Goal: Use online tool/utility: Utilize a website feature to perform a specific function

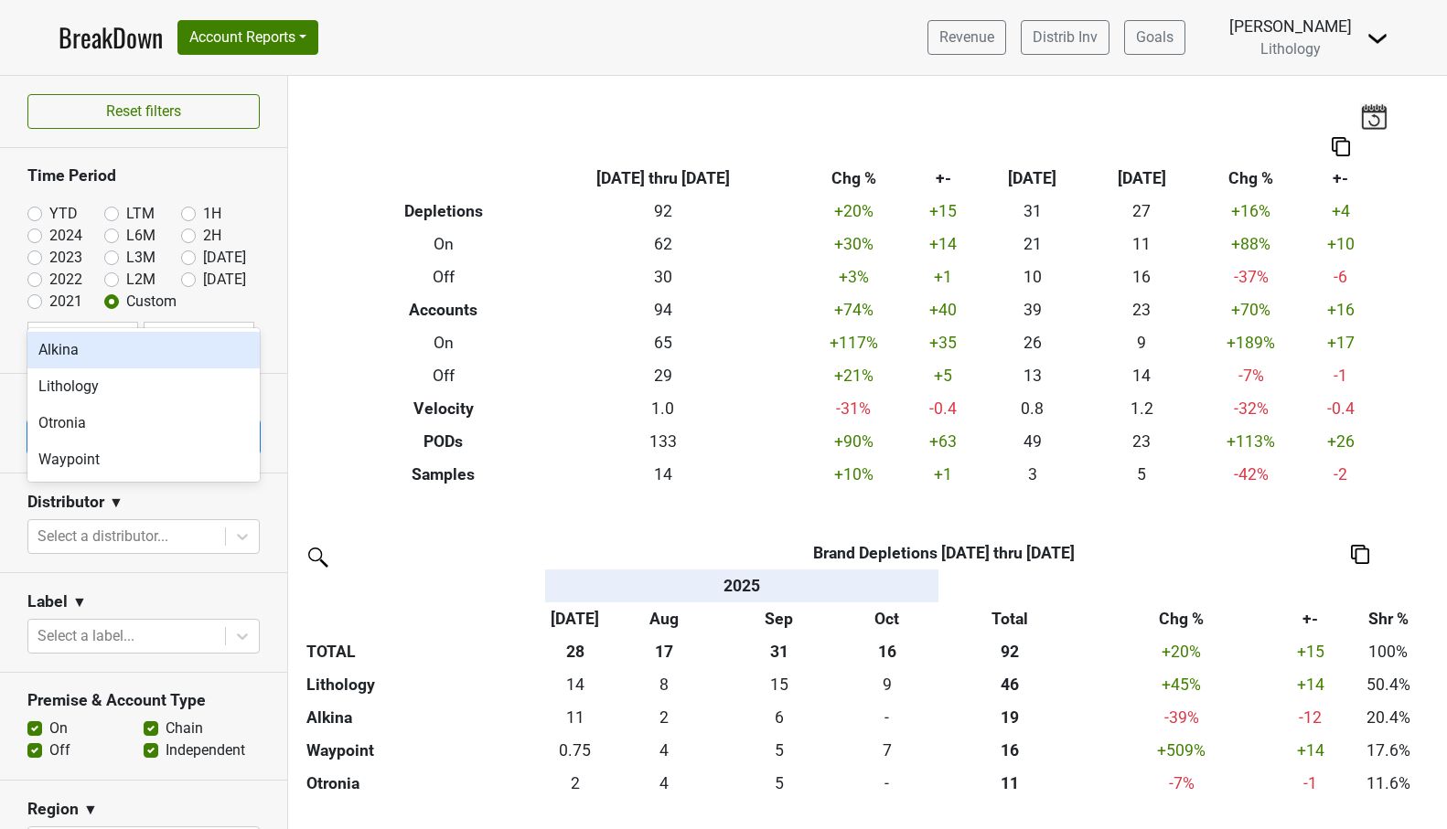
scroll to position [133, 0]
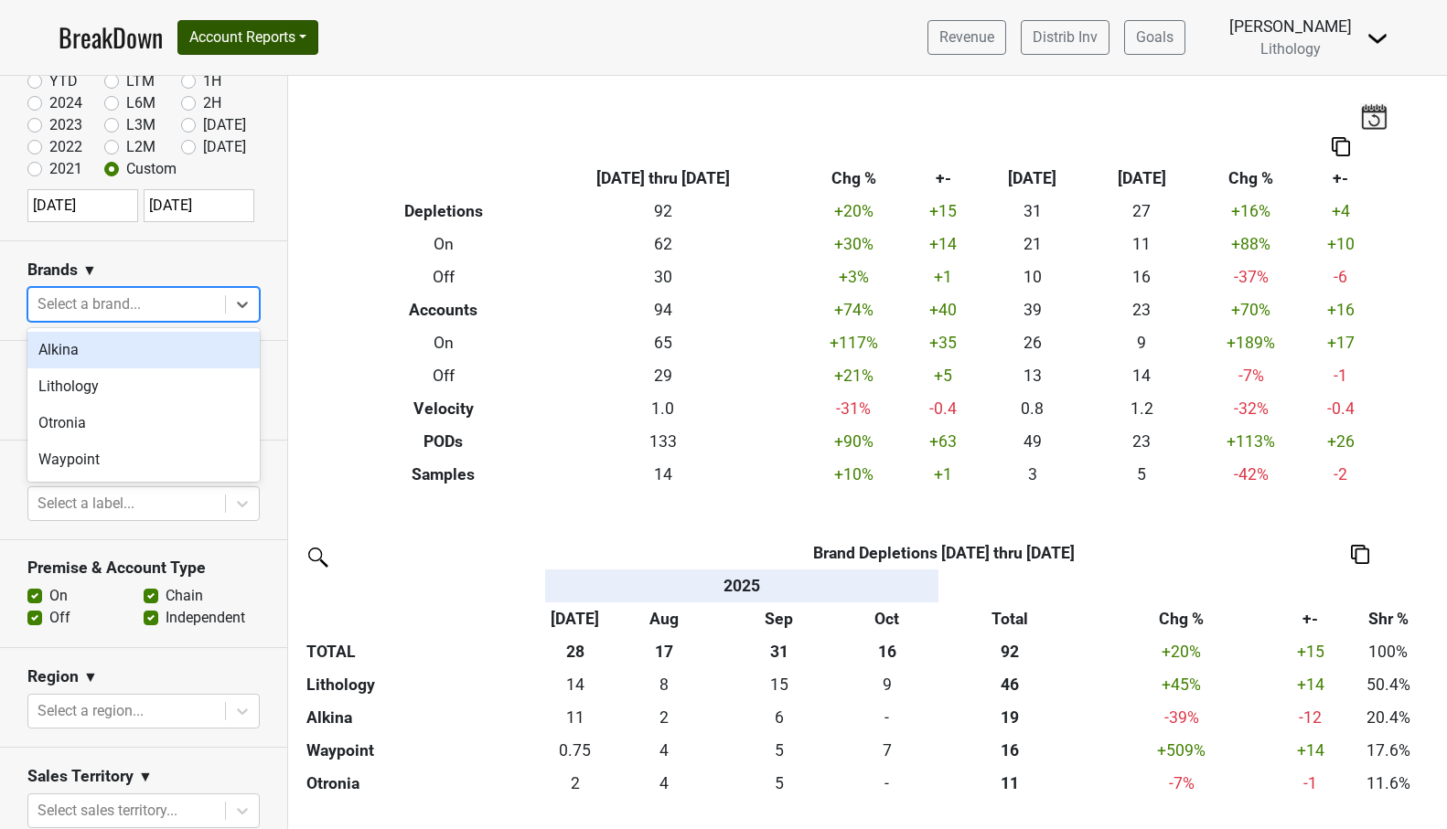
click at [249, 32] on button "Account Reports" at bounding box center [247, 37] width 141 height 35
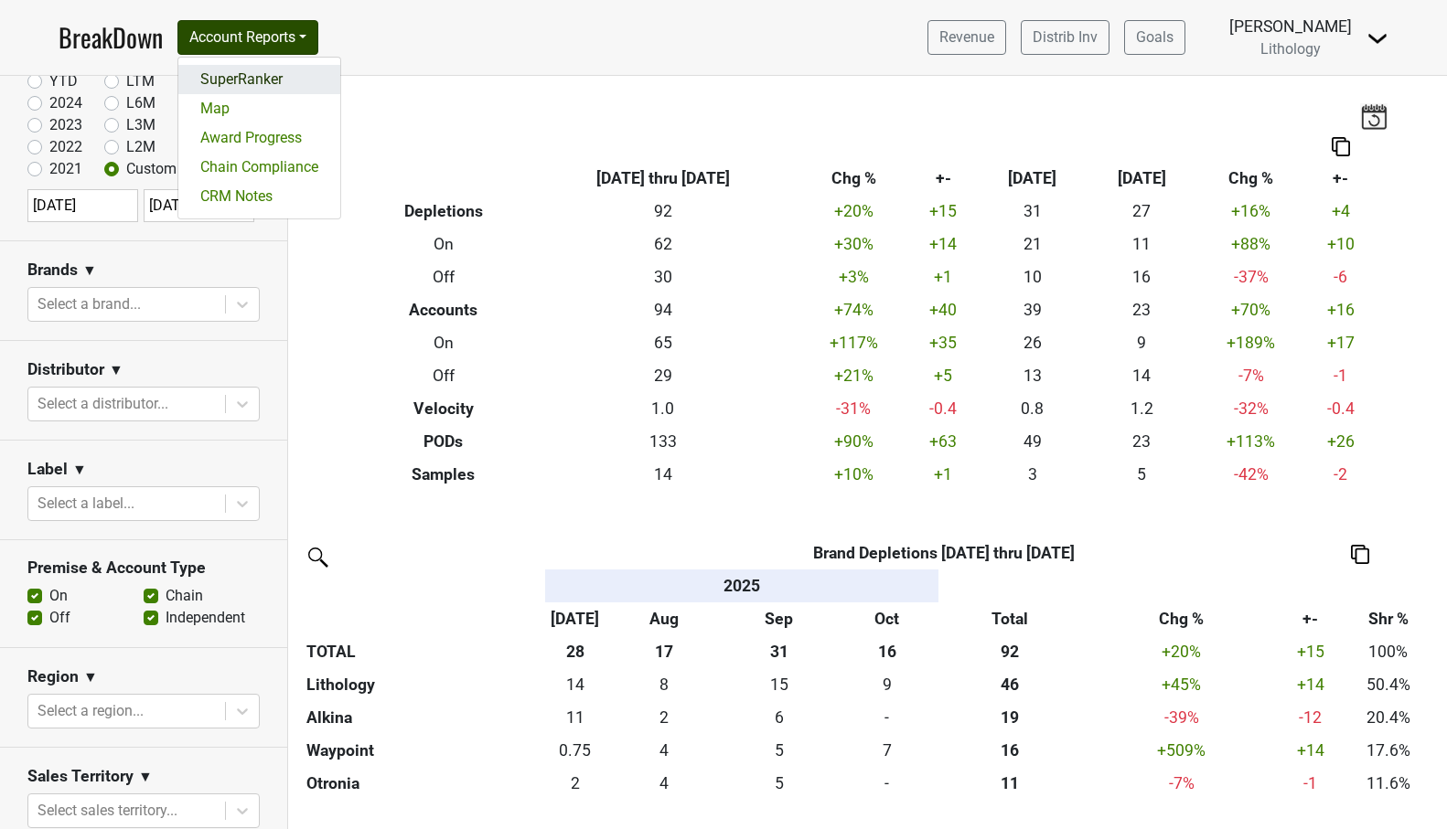
click at [239, 83] on link "SuperRanker" at bounding box center [259, 79] width 162 height 29
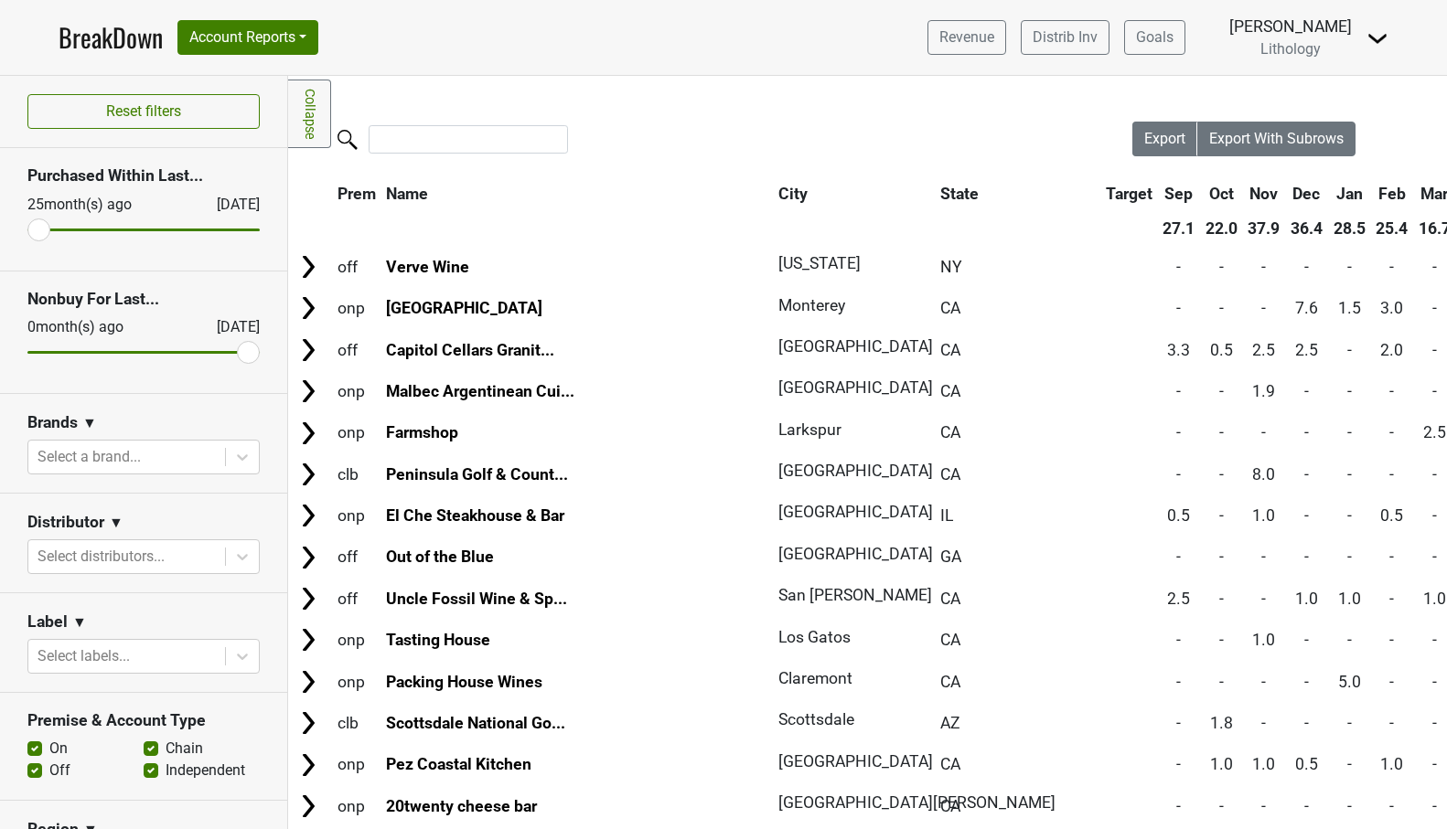
click at [49, 752] on label "On" at bounding box center [58, 749] width 18 height 22
click at [35, 752] on input "On" at bounding box center [34, 747] width 15 height 18
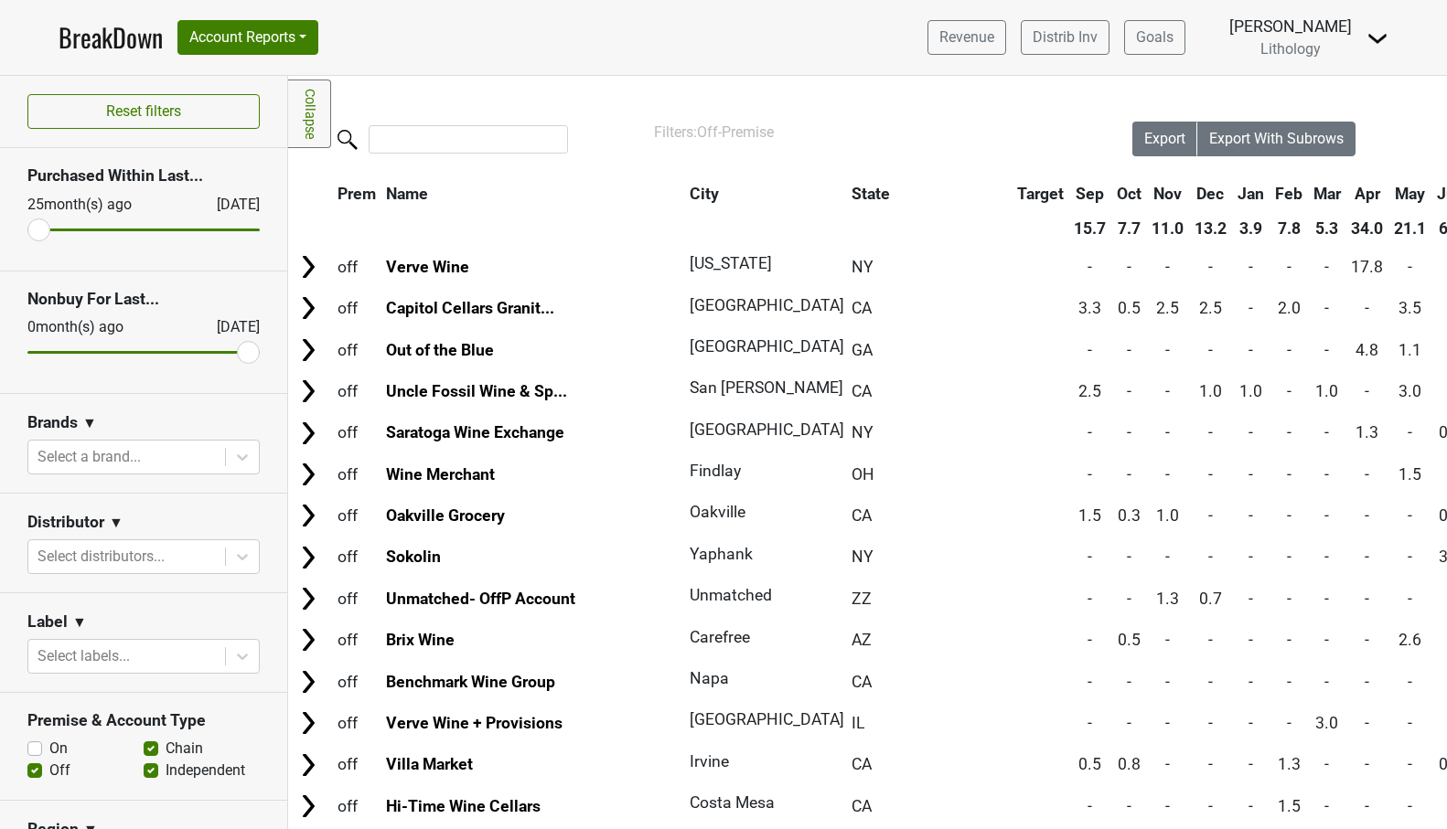
click at [49, 752] on label "On" at bounding box center [58, 749] width 18 height 22
click at [35, 752] on input "On" at bounding box center [34, 747] width 15 height 18
checkbox input "true"
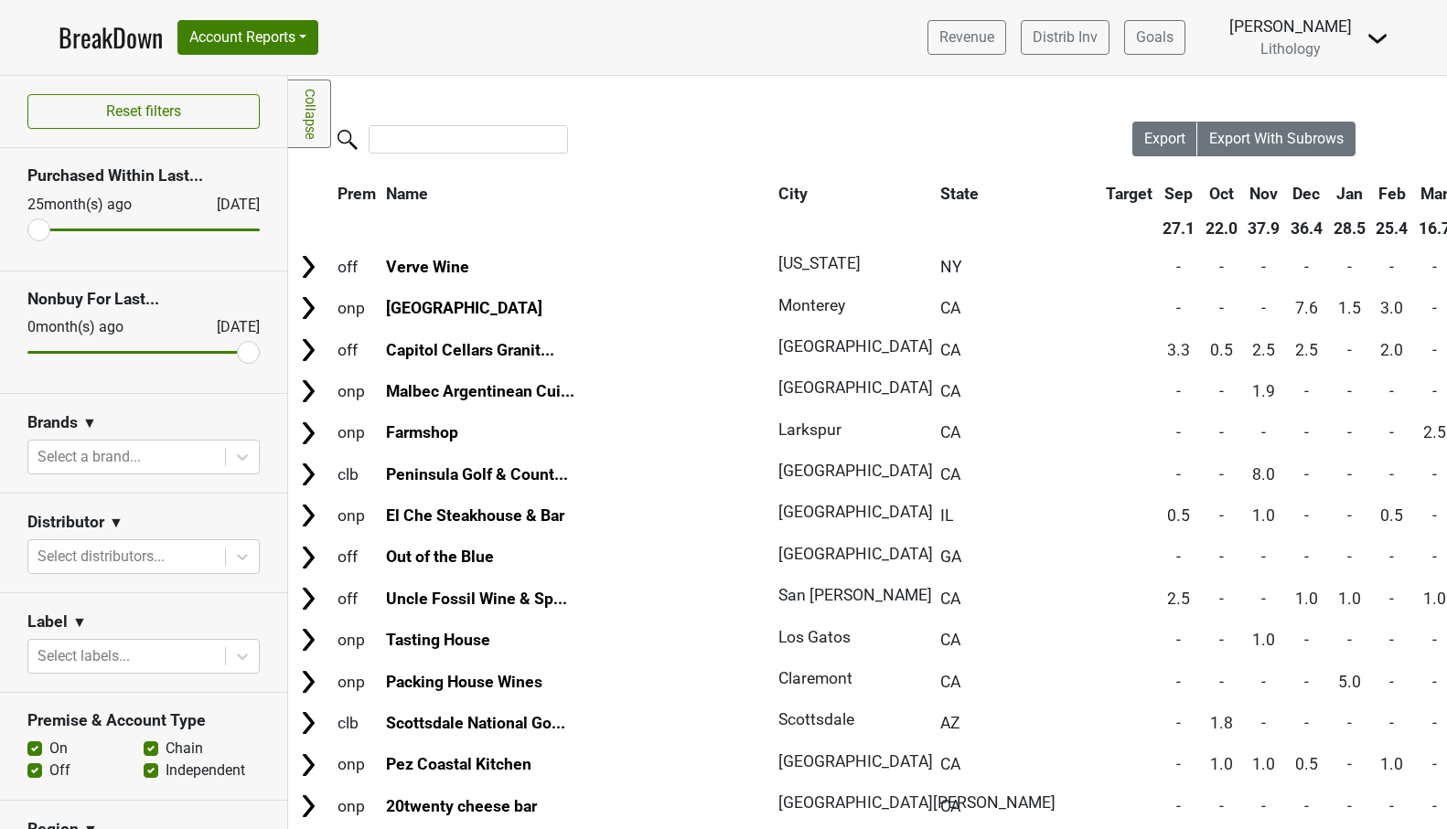
click at [49, 771] on label "Off" at bounding box center [59, 771] width 21 height 22
click at [33, 771] on input "Off" at bounding box center [34, 769] width 15 height 18
checkbox input "false"
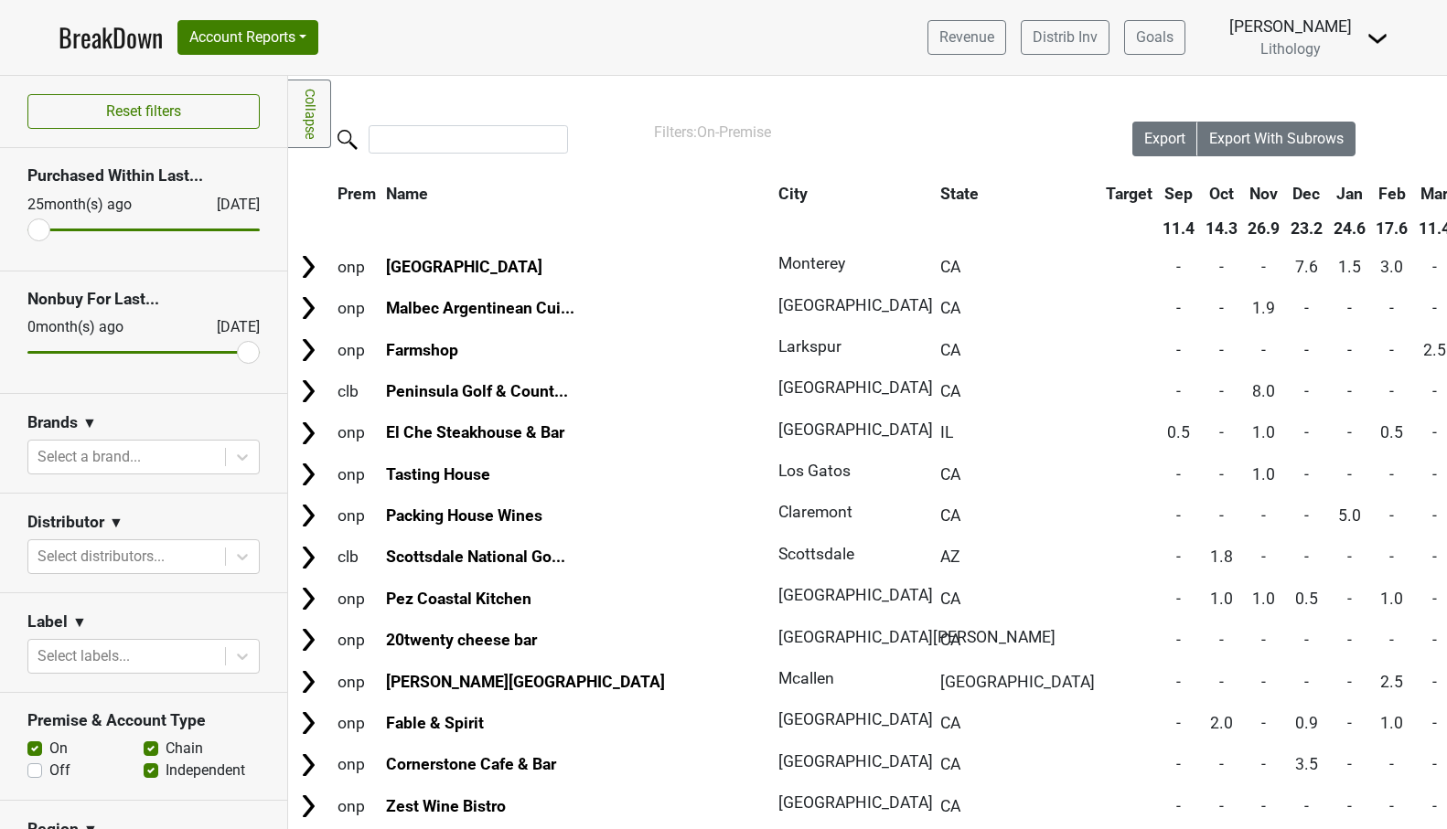
click at [166, 772] on label "Independent" at bounding box center [206, 771] width 80 height 22
click at [149, 772] on input "Independent" at bounding box center [151, 769] width 15 height 18
checkbox input "false"
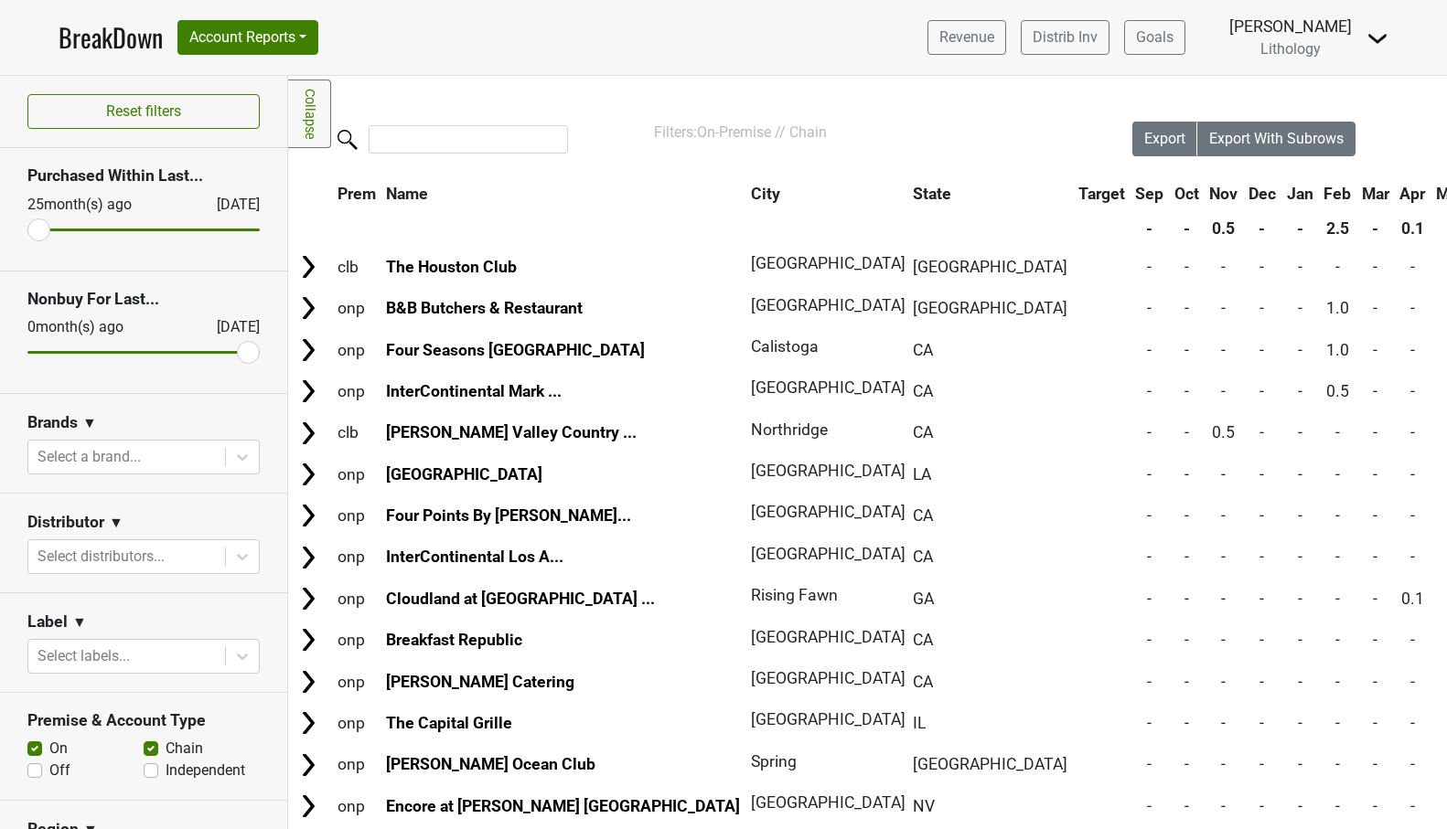
click at [166, 746] on label "Chain" at bounding box center [184, 749] width 37 height 22
click at [150, 746] on input "Chain" at bounding box center [151, 747] width 15 height 18
checkbox input "false"
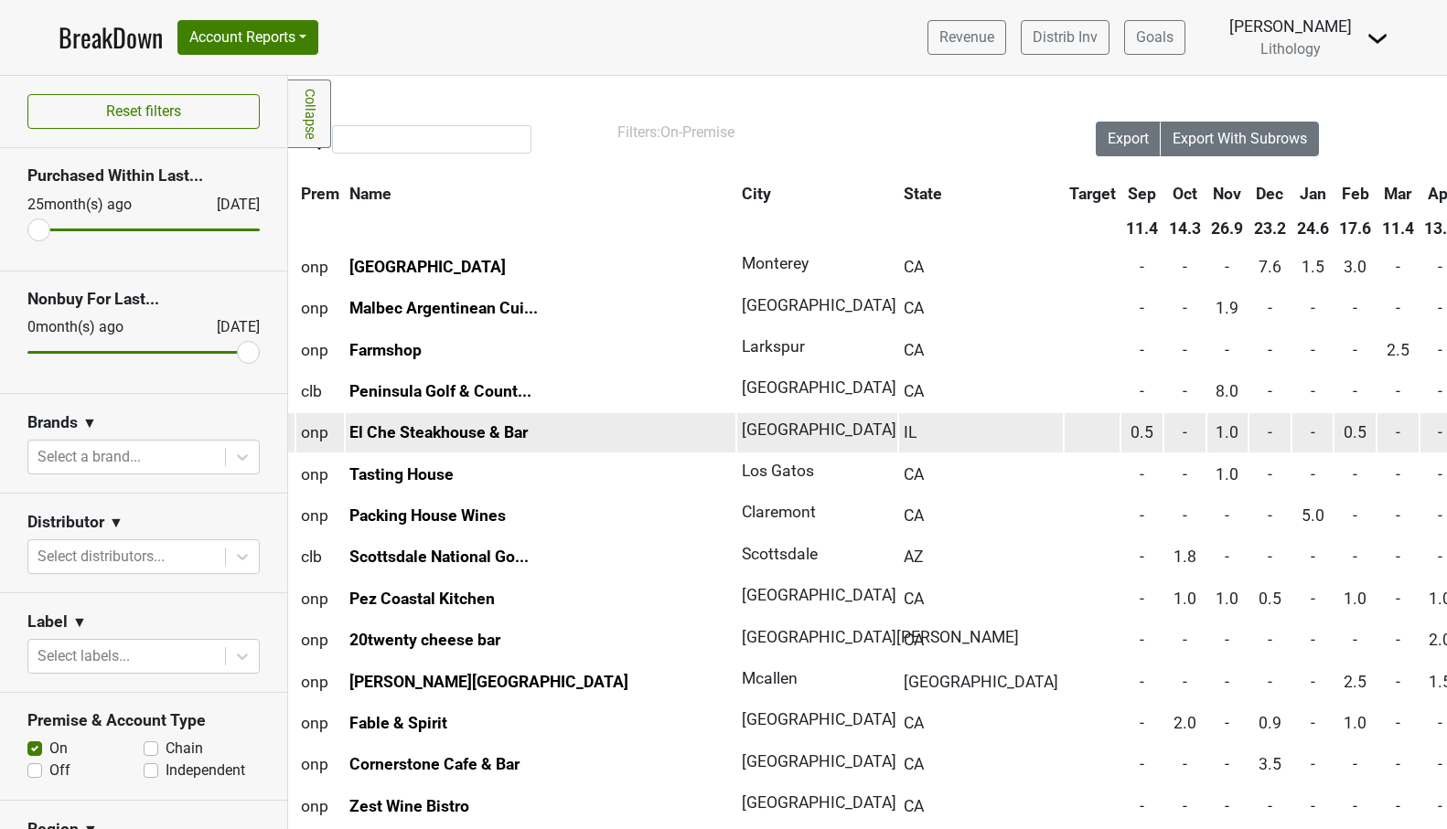
scroll to position [0, 41]
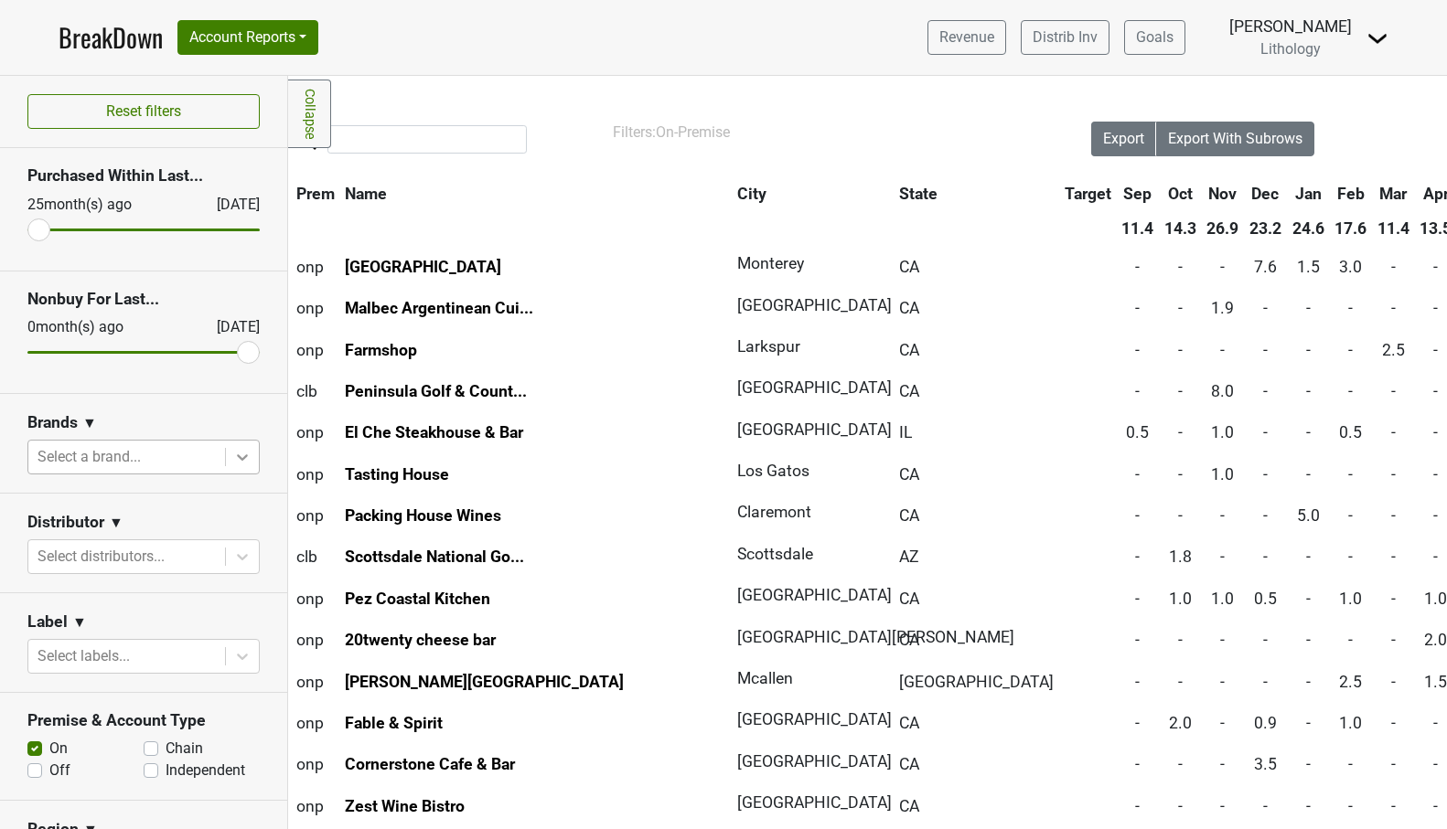
click at [248, 458] on icon at bounding box center [242, 457] width 18 height 18
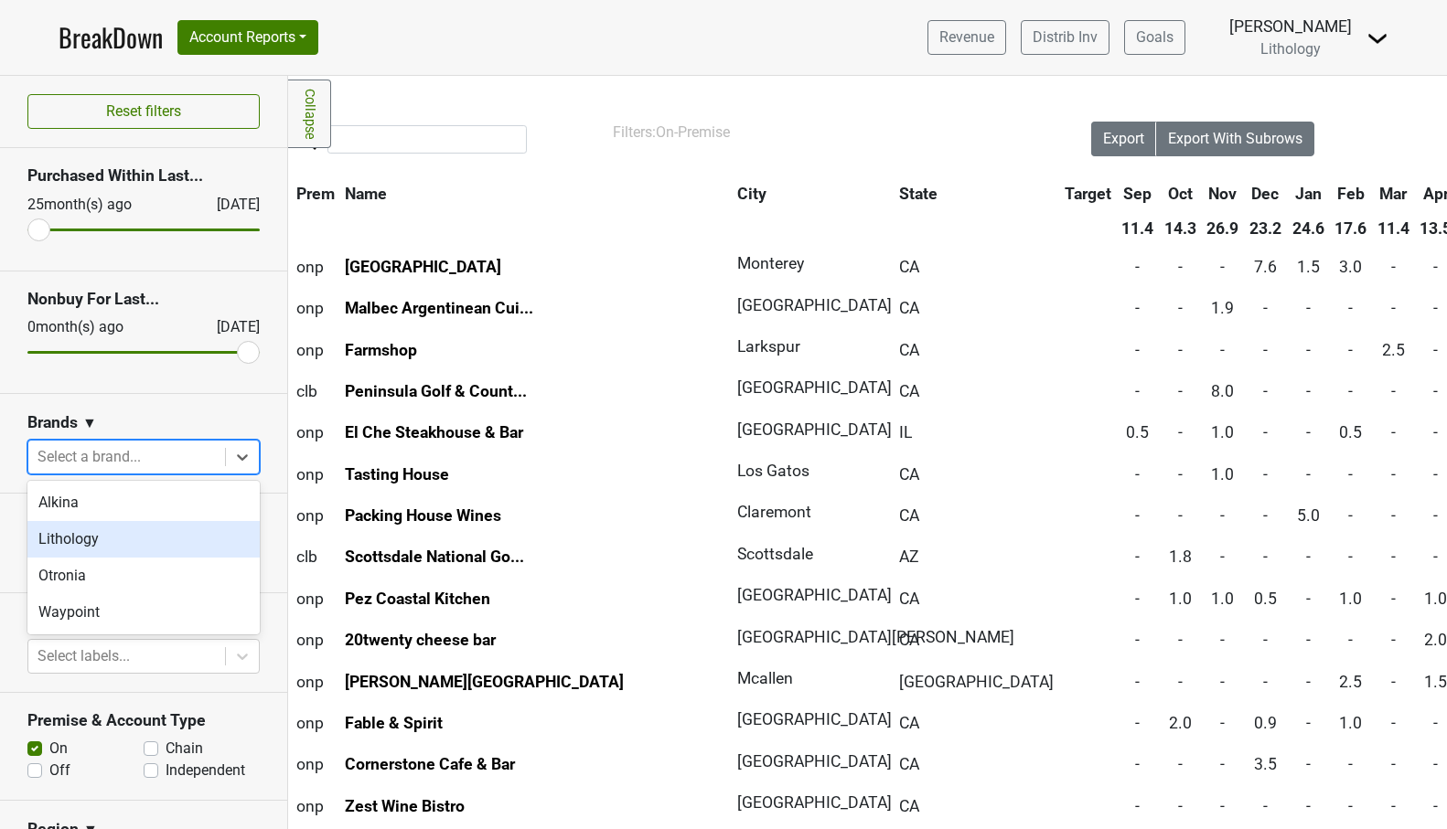
click at [193, 533] on div "Lithology" at bounding box center [143, 539] width 232 height 37
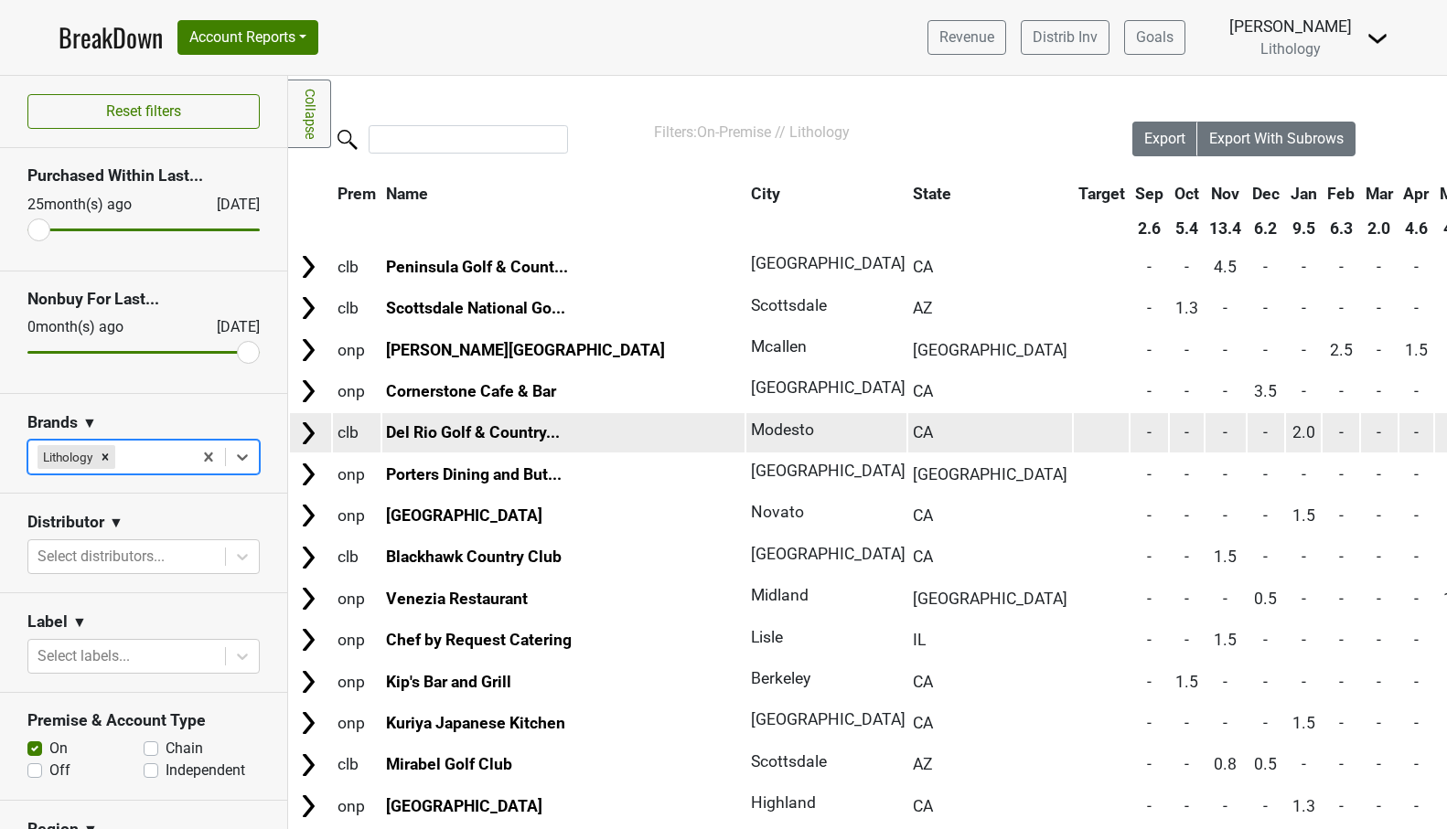
scroll to position [0, 0]
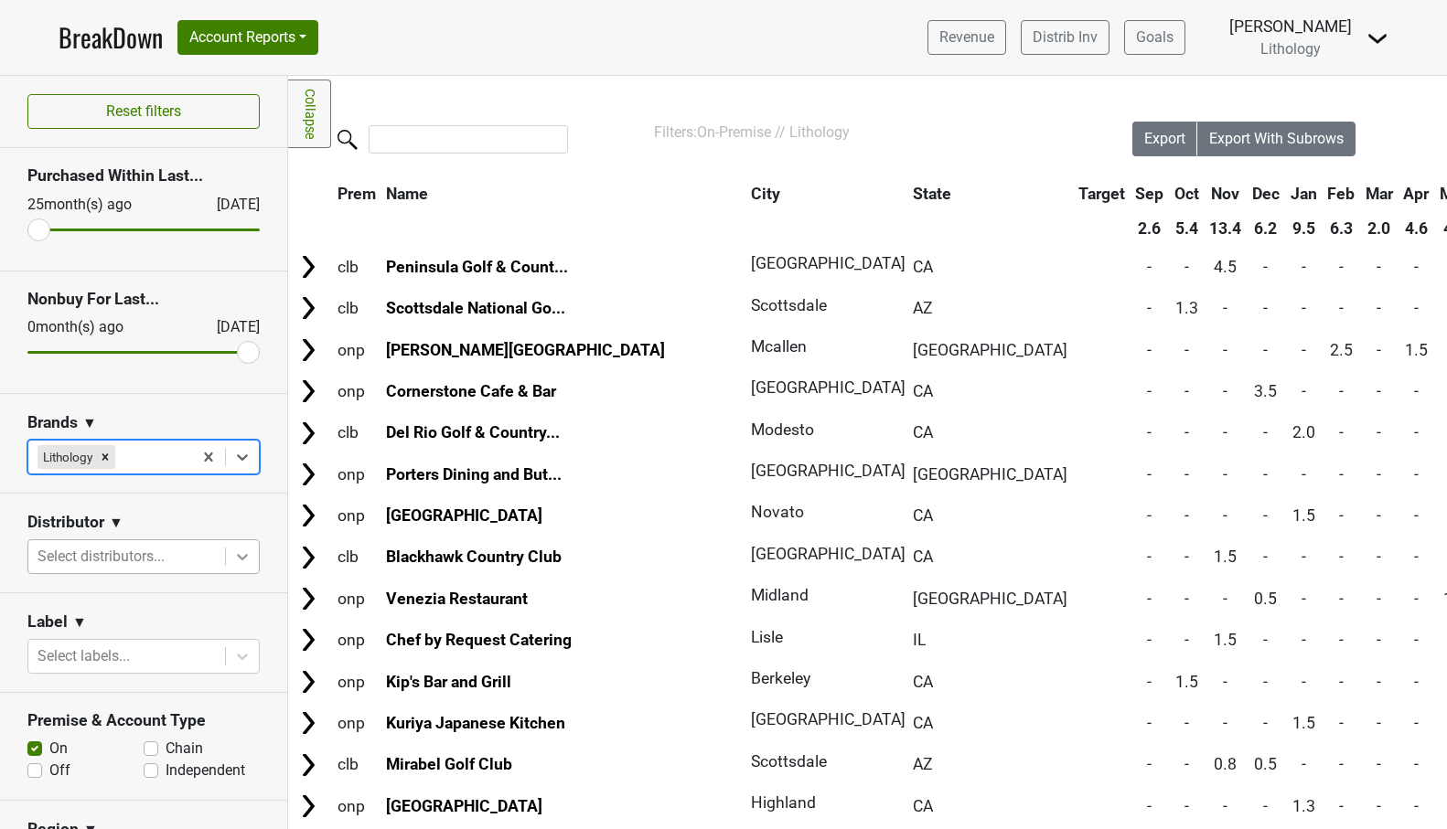
click at [240, 560] on icon at bounding box center [242, 557] width 18 height 18
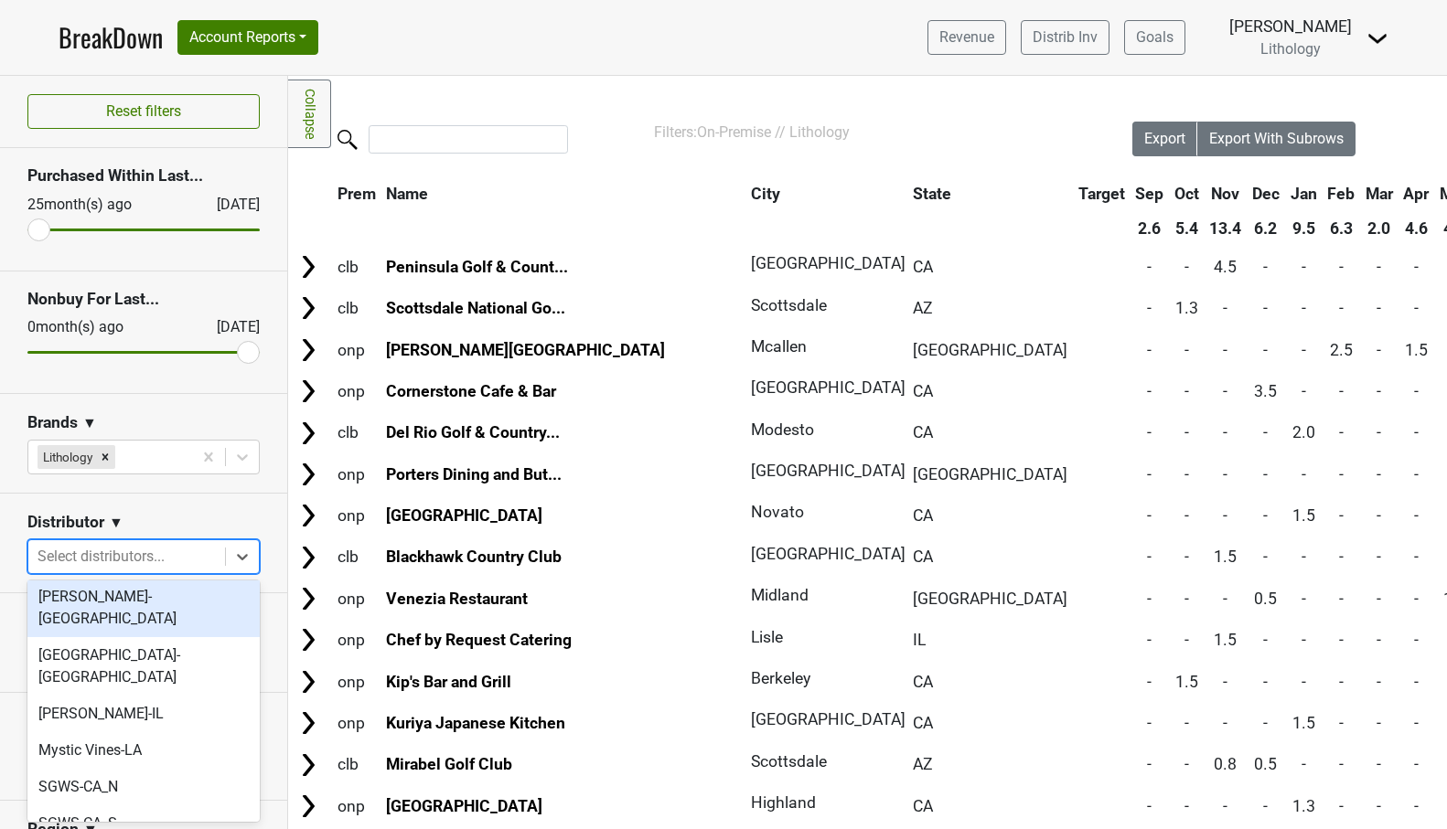
scroll to position [101, 0]
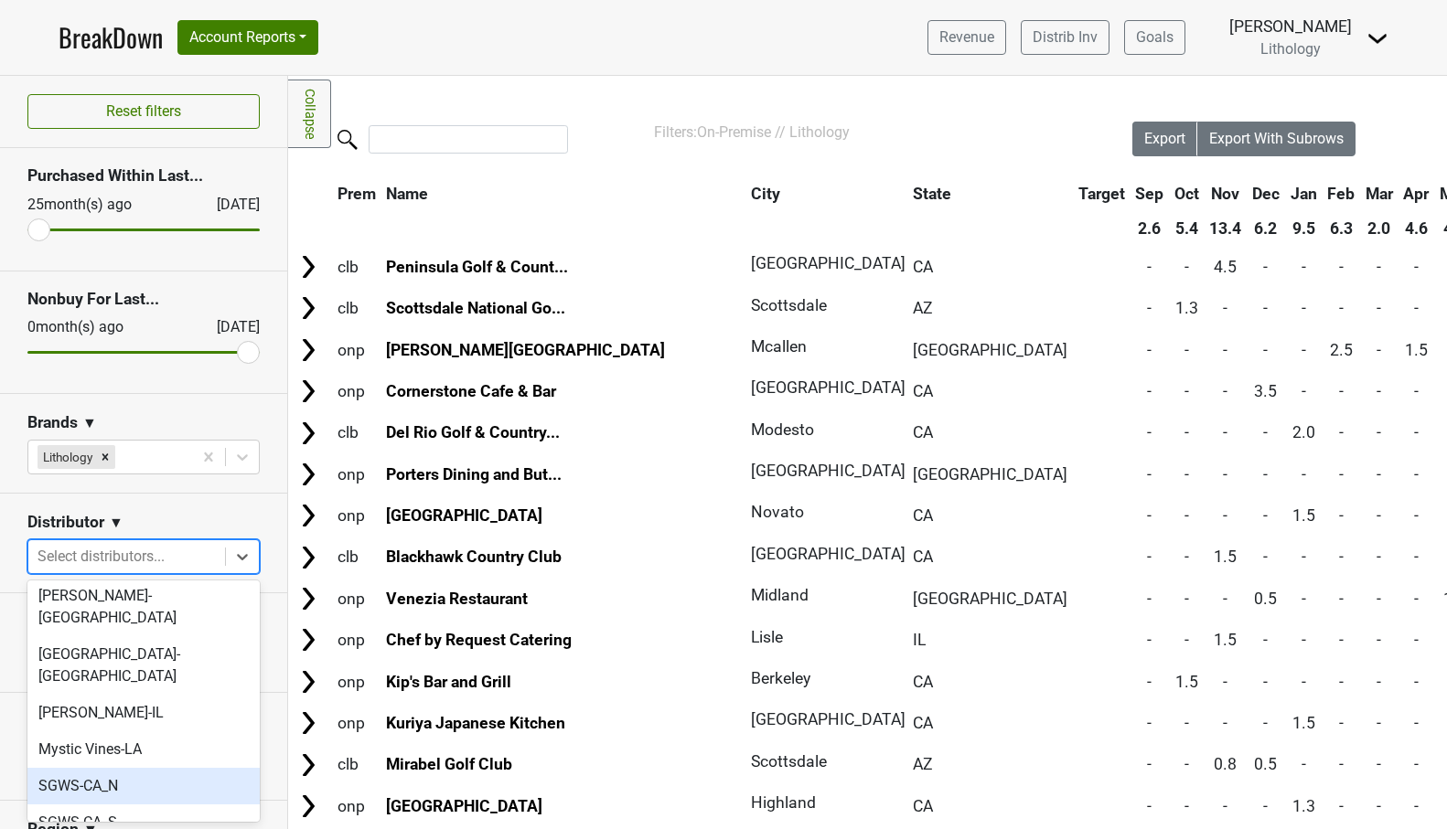
click at [155, 768] on div "SGWS-CA_N" at bounding box center [143, 786] width 232 height 37
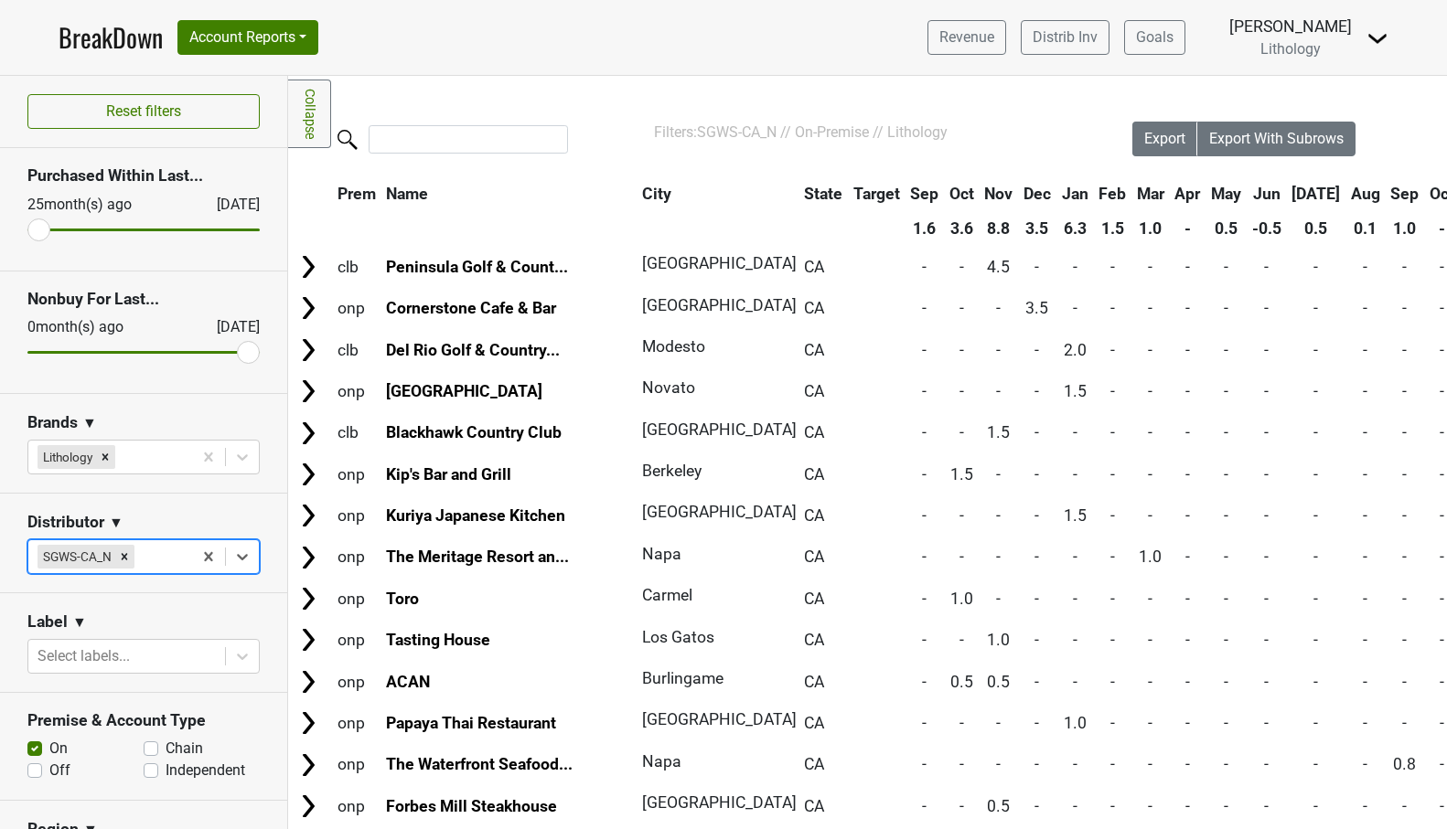
click at [1386, 200] on th "Sep" at bounding box center [1404, 193] width 37 height 33
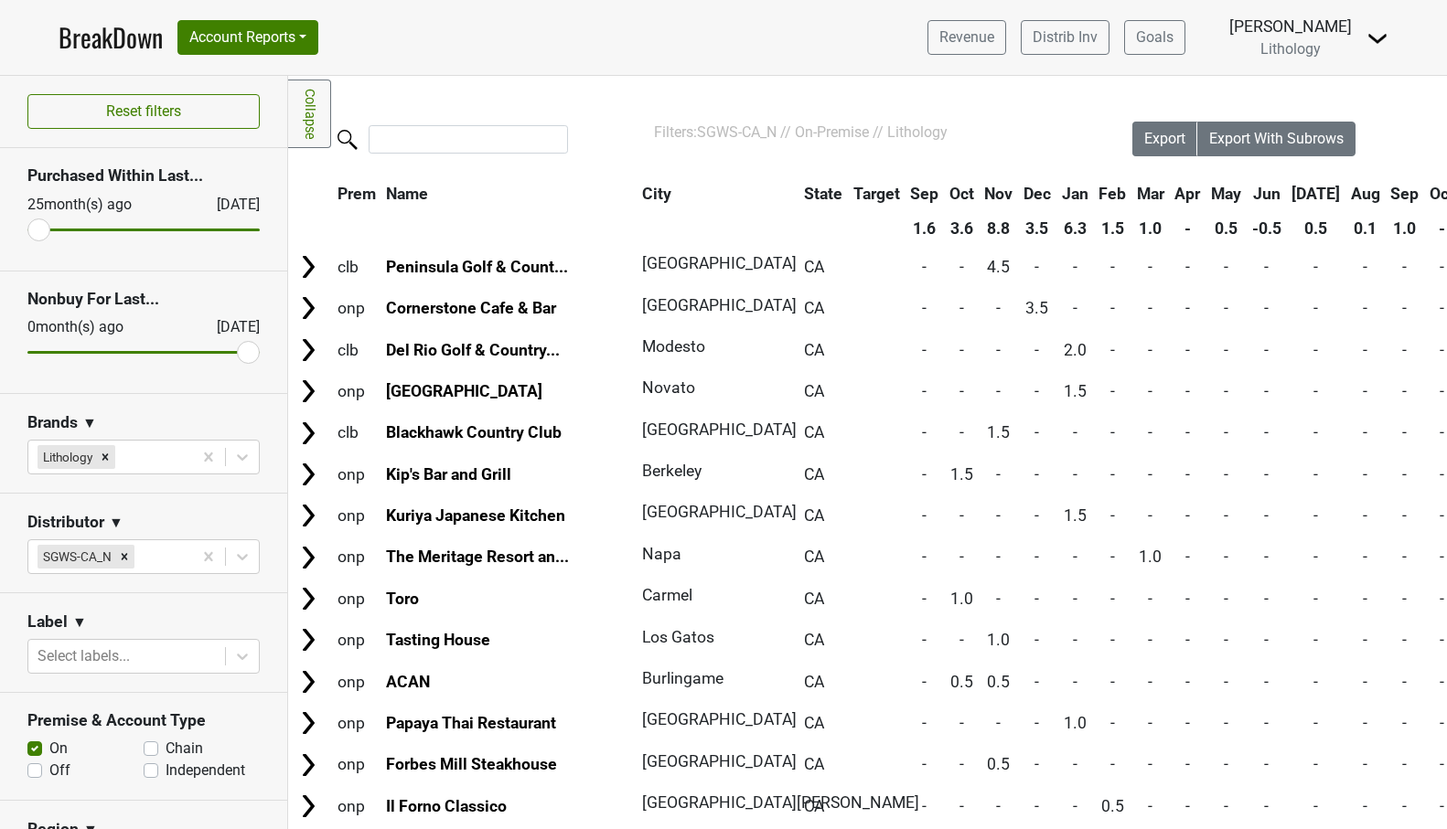
click at [1386, 197] on th "Sep" at bounding box center [1404, 193] width 37 height 33
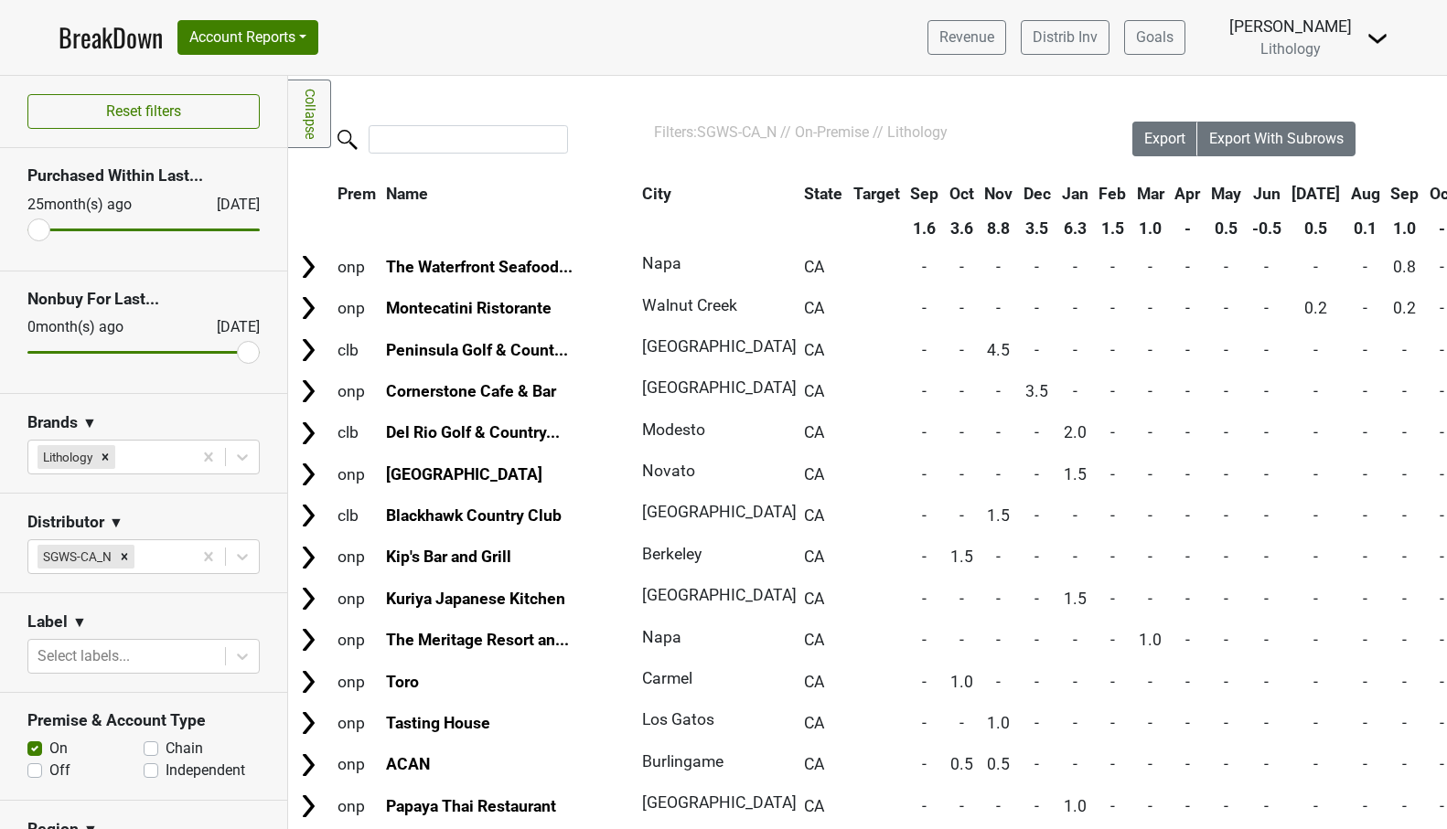
click at [1346, 194] on th "Aug" at bounding box center [1365, 193] width 38 height 33
click at [1346, 192] on th "Aug" at bounding box center [1365, 193] width 38 height 33
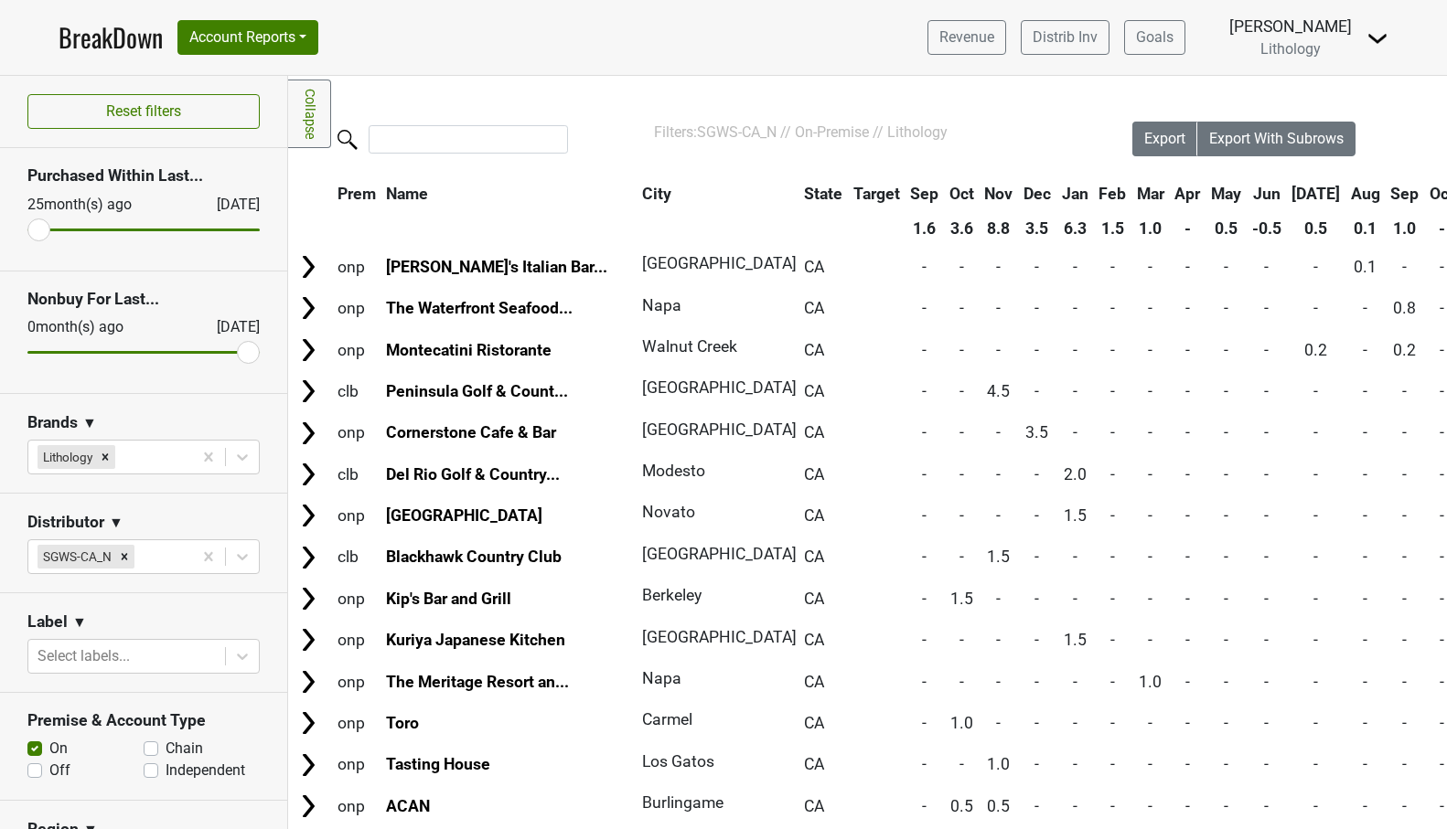
click at [1386, 193] on th "Sep" at bounding box center [1404, 193] width 37 height 33
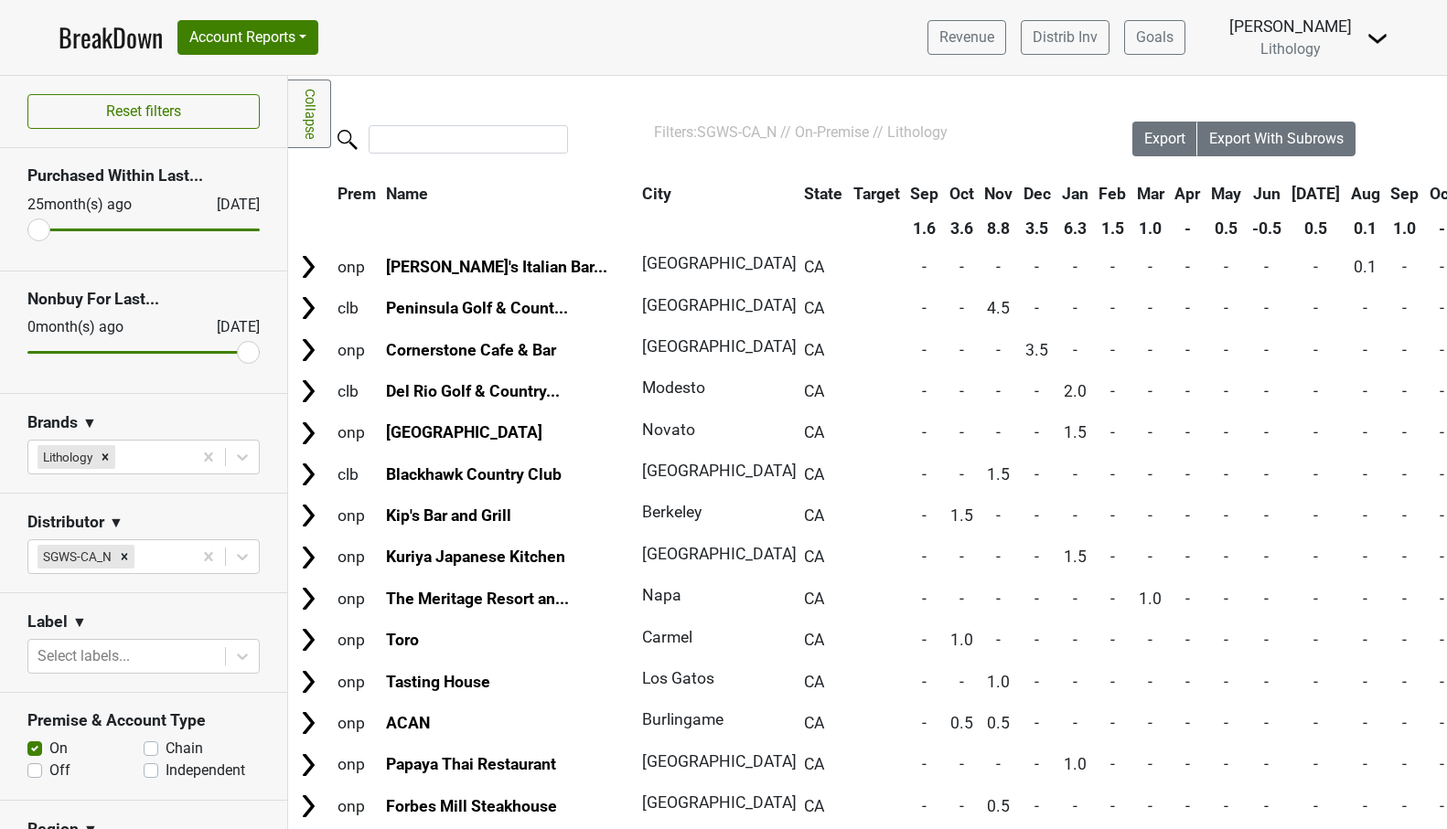
click at [1386, 193] on th "Sep" at bounding box center [1404, 193] width 37 height 33
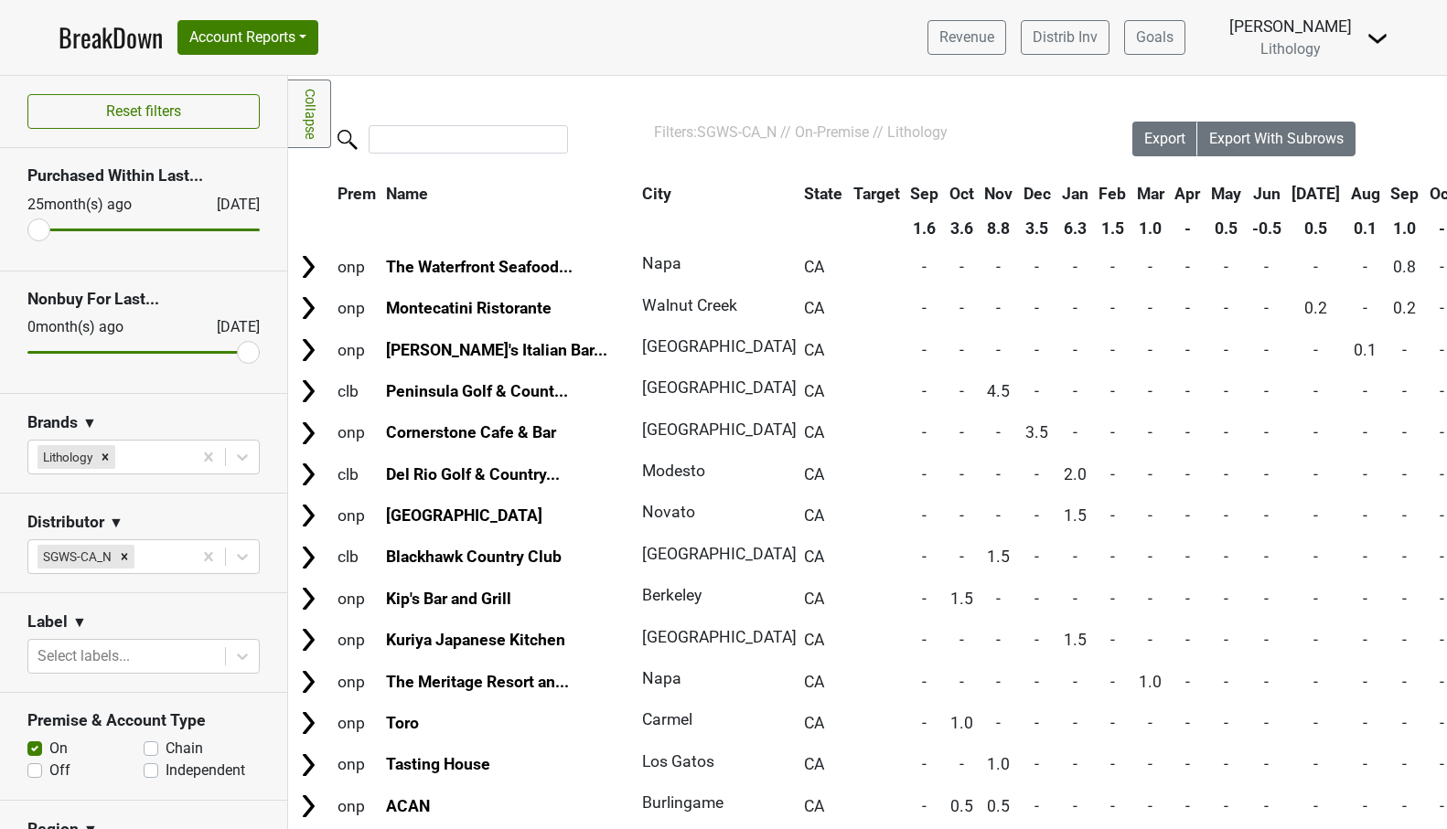
click at [1346, 200] on th "Aug" at bounding box center [1365, 193] width 38 height 33
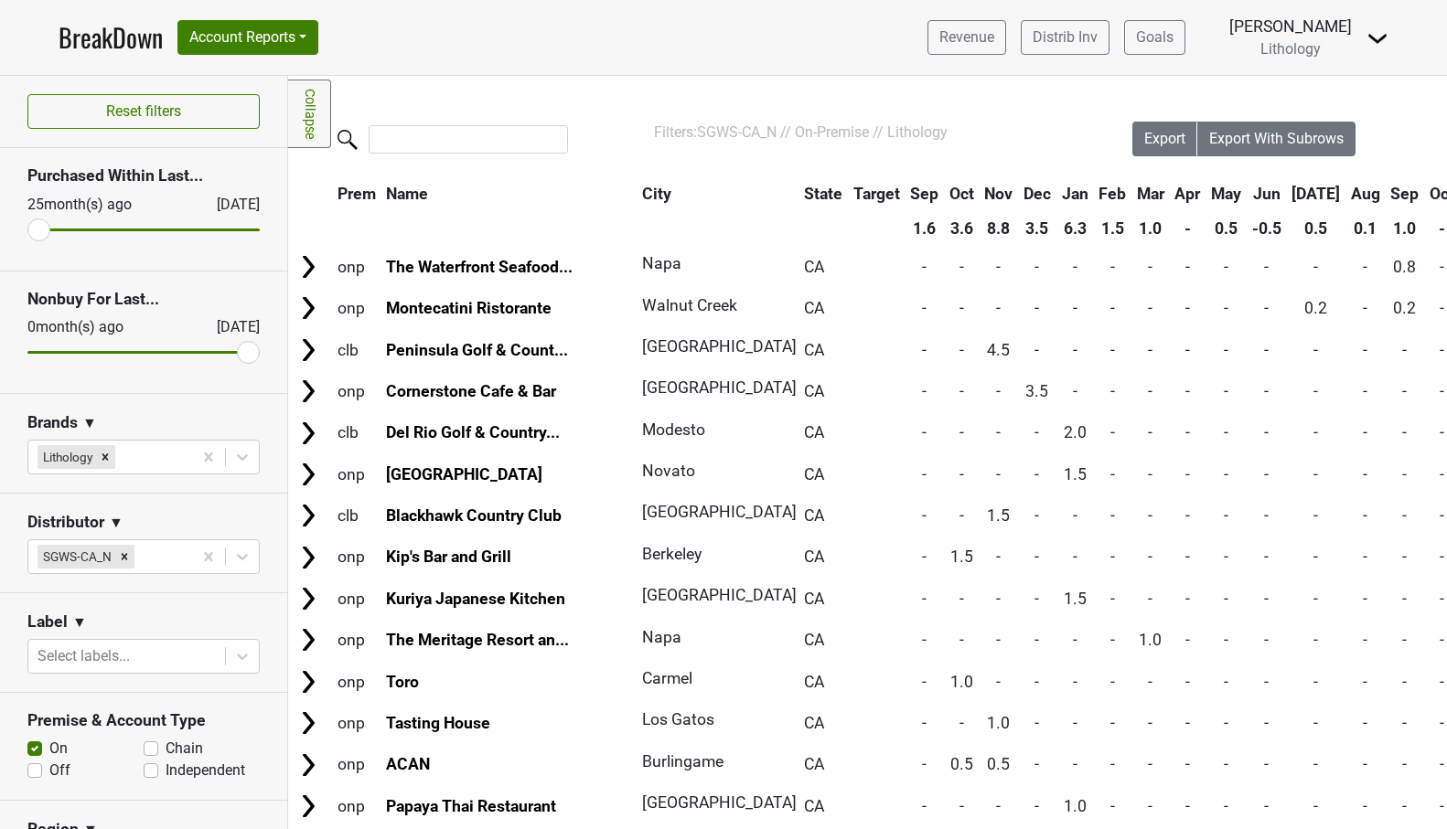
click at [1346, 200] on th "Aug" at bounding box center [1365, 193] width 38 height 33
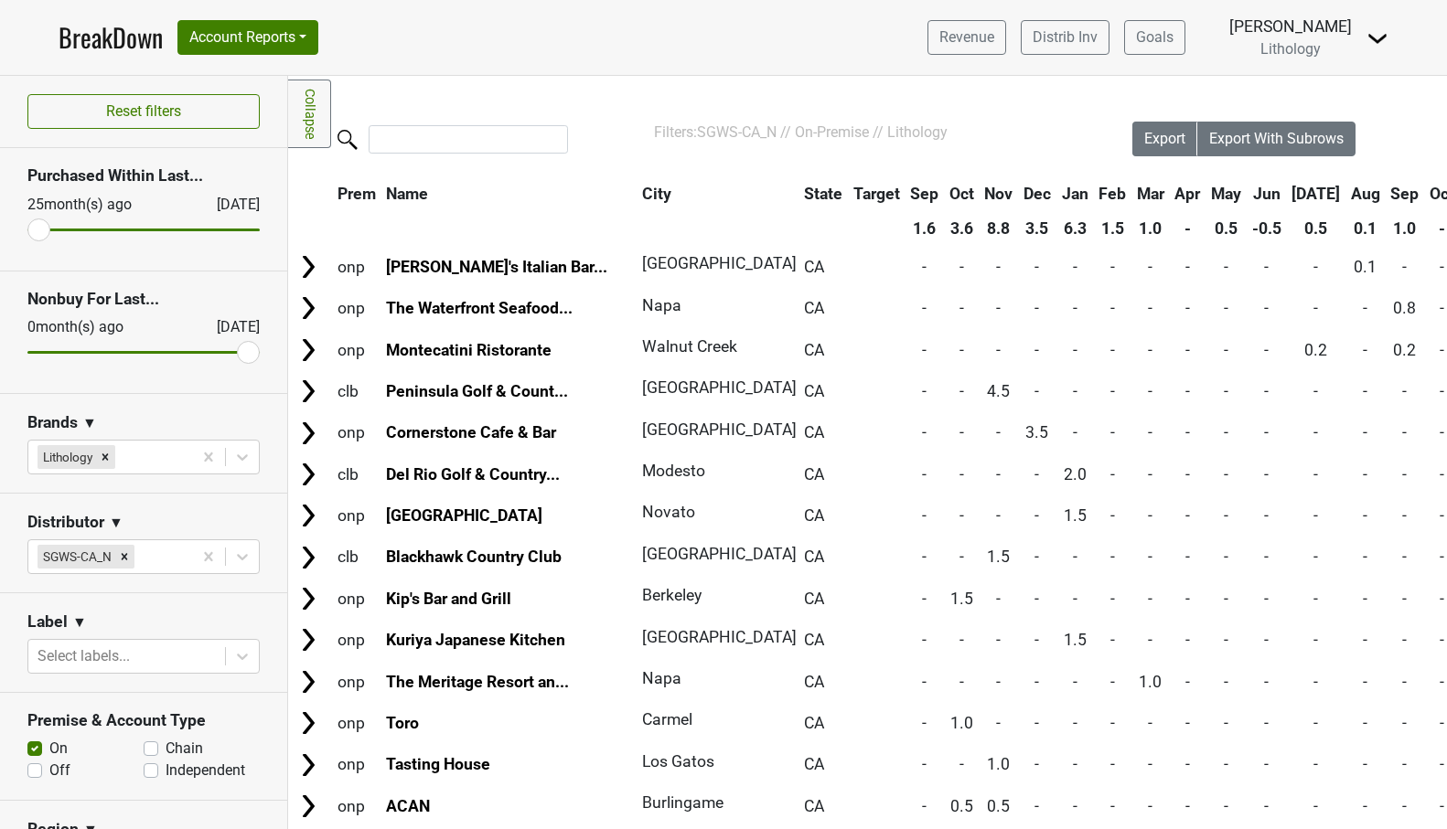
scroll to position [0, 0]
click at [1386, 198] on th "Sep" at bounding box center [1404, 193] width 37 height 33
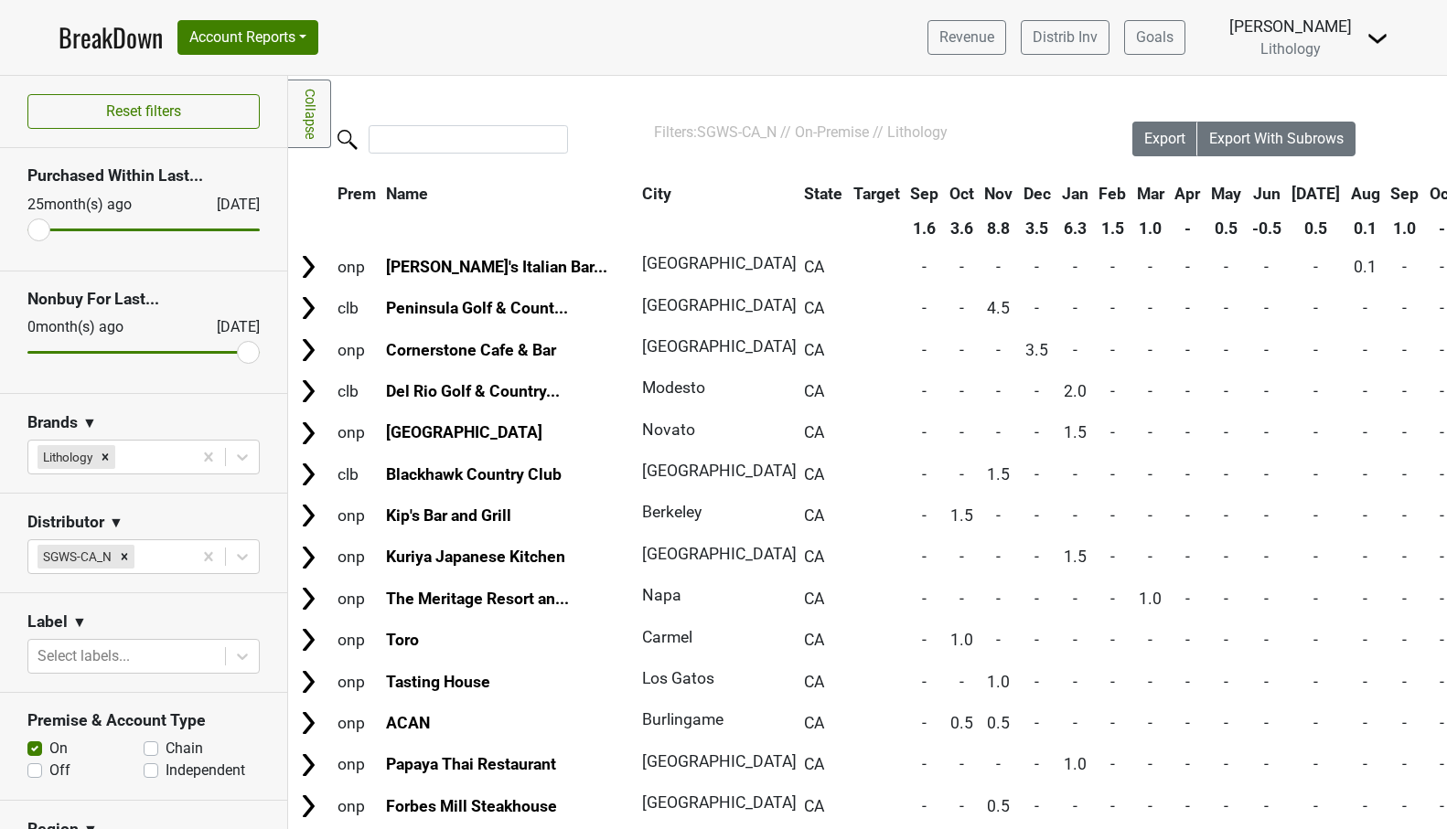
click at [49, 771] on label "Off" at bounding box center [59, 771] width 21 height 22
click at [36, 771] on input "Off" at bounding box center [34, 769] width 15 height 18
checkbox input "true"
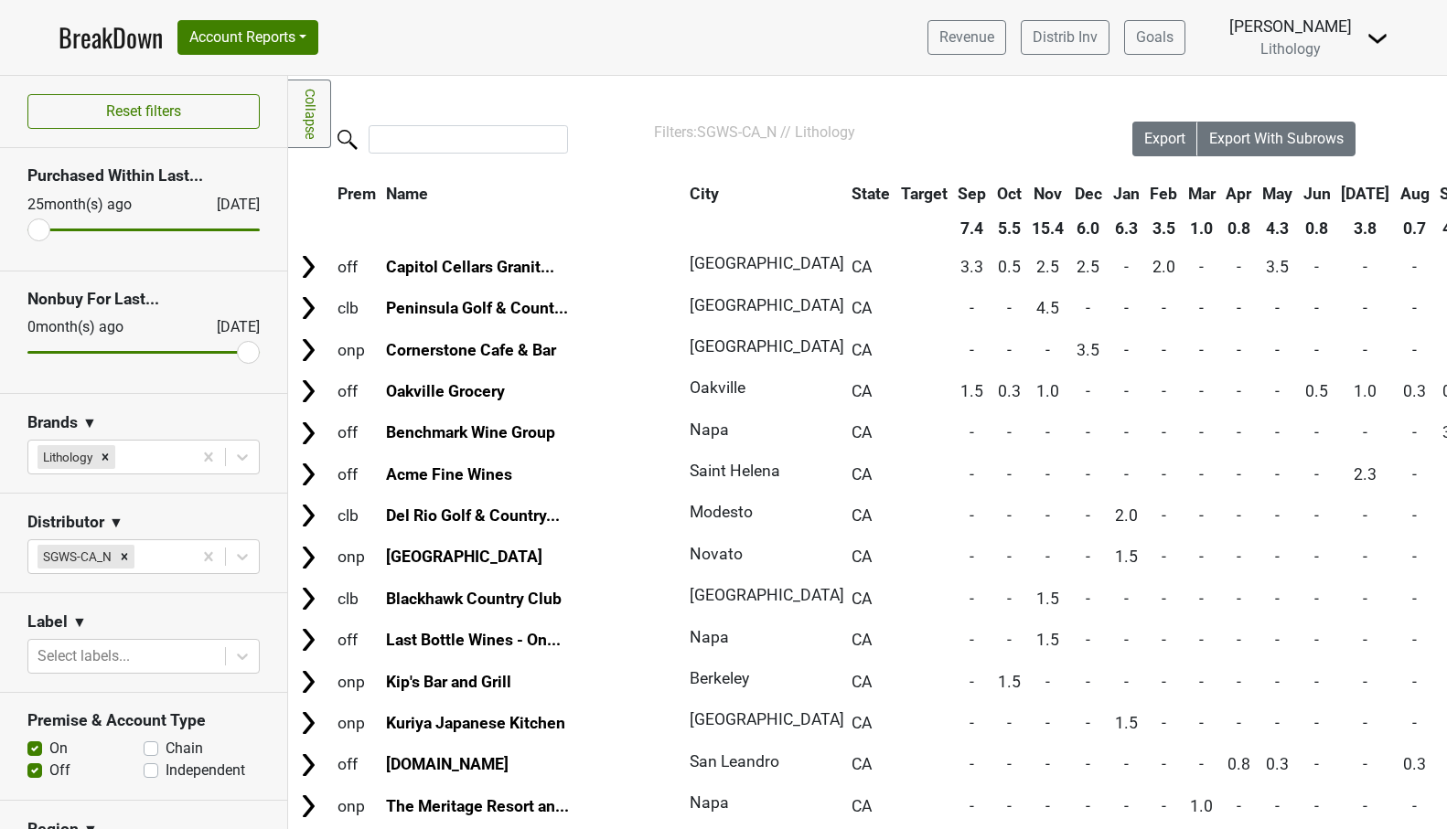
click at [1436, 201] on th "Sep" at bounding box center [1454, 193] width 37 height 33
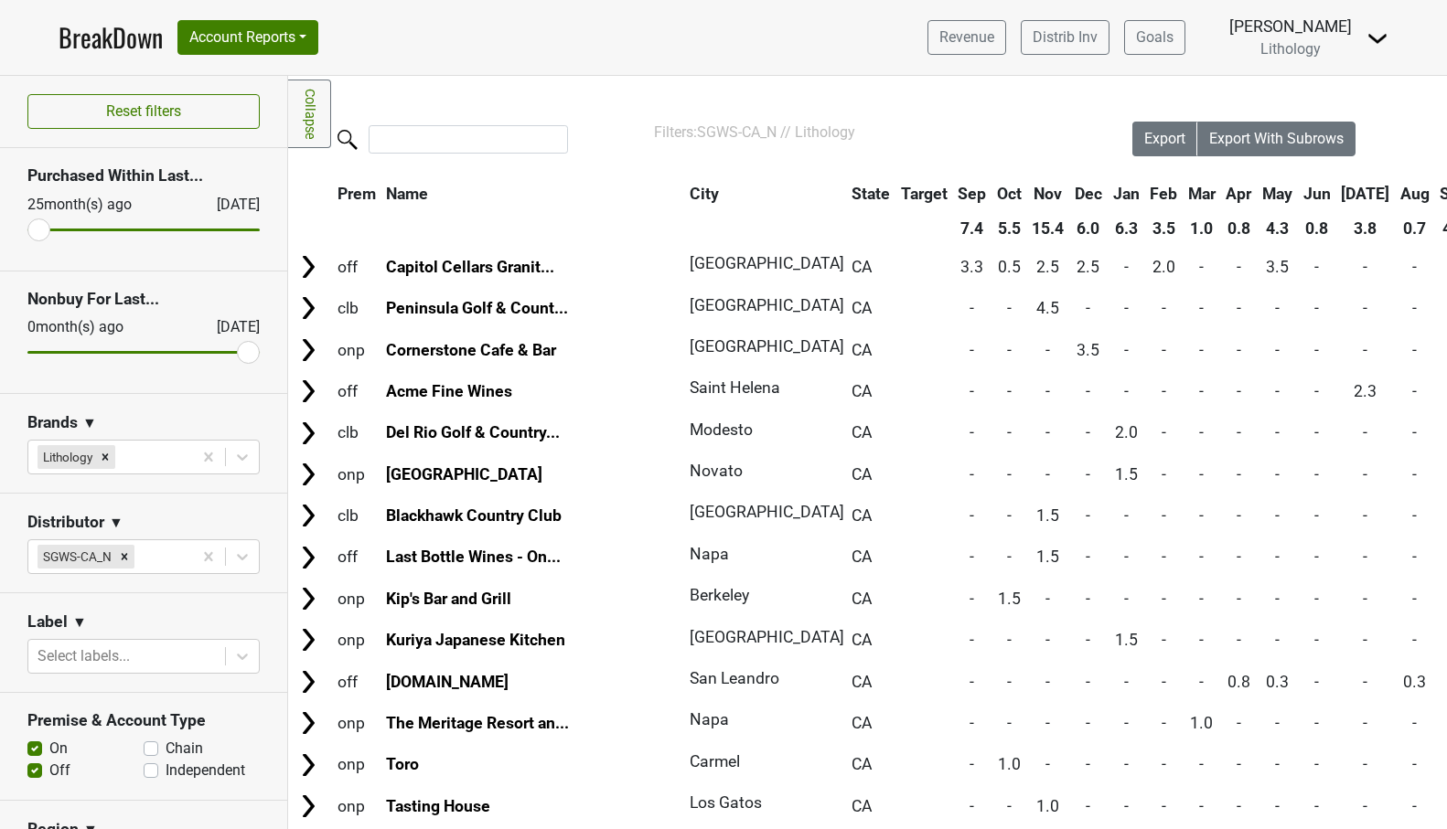
click at [1436, 201] on th "Sep" at bounding box center [1454, 193] width 37 height 33
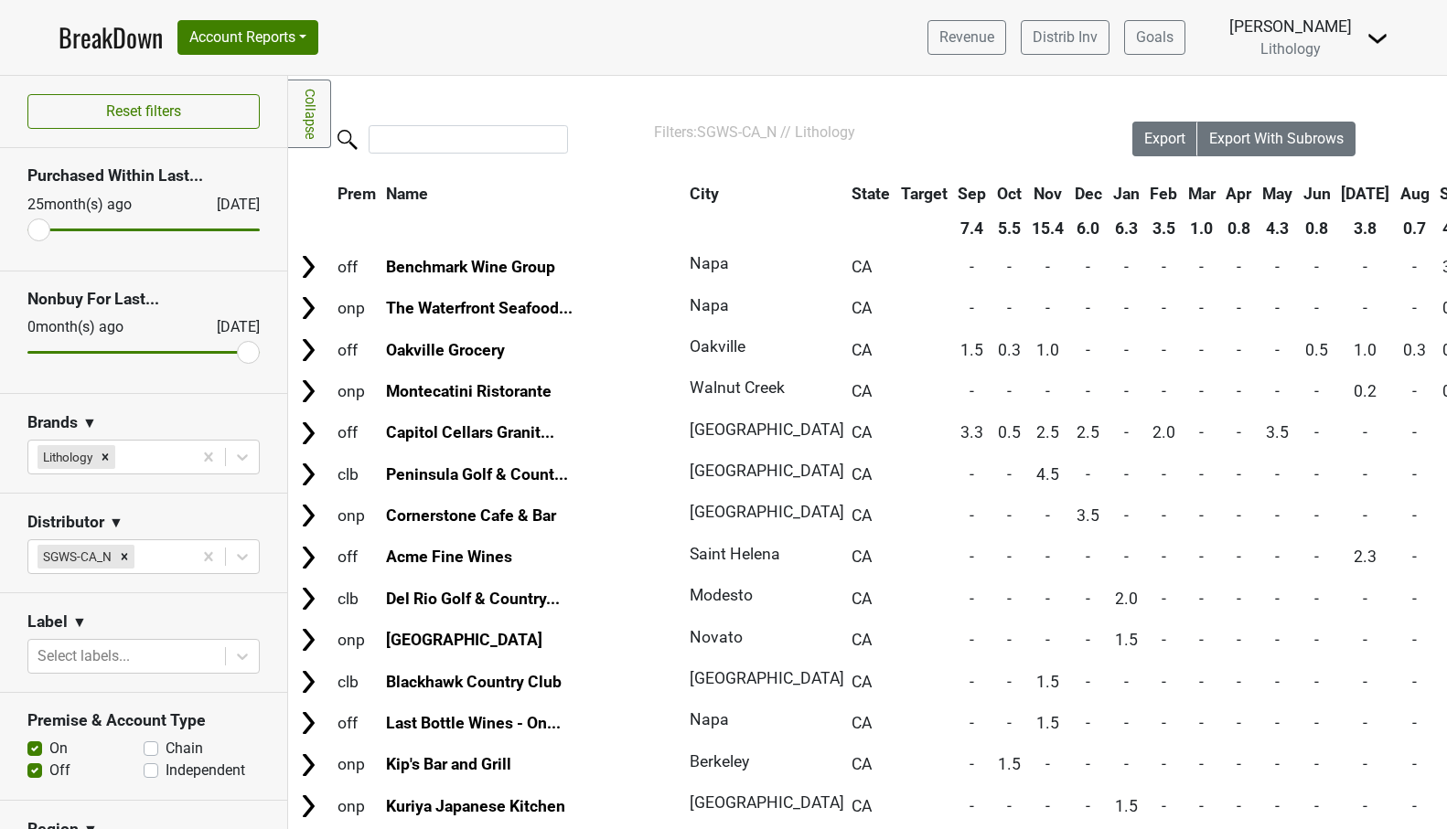
click at [91, 37] on link "BreakDown" at bounding box center [111, 37] width 104 height 38
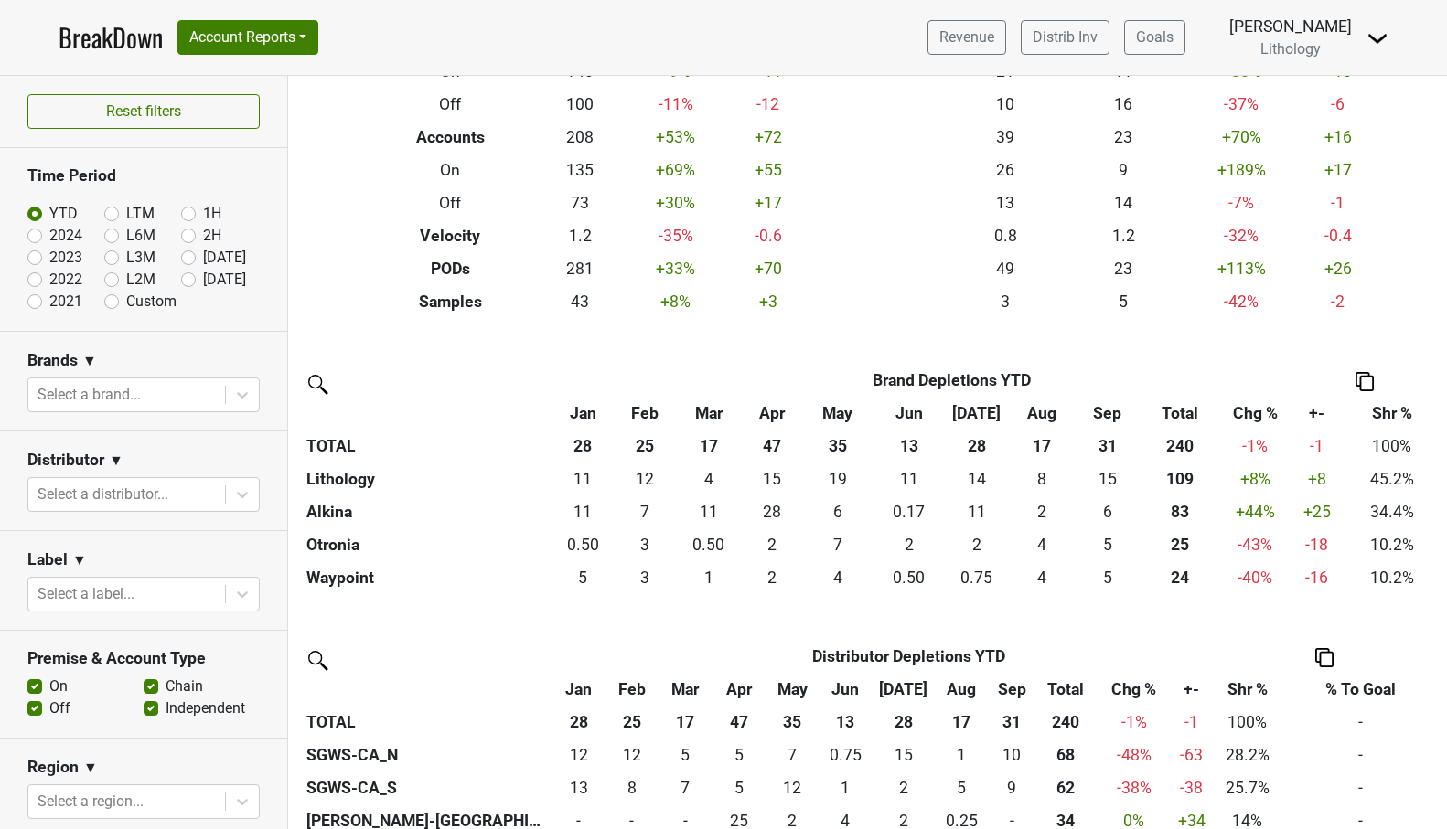
scroll to position [166, 0]
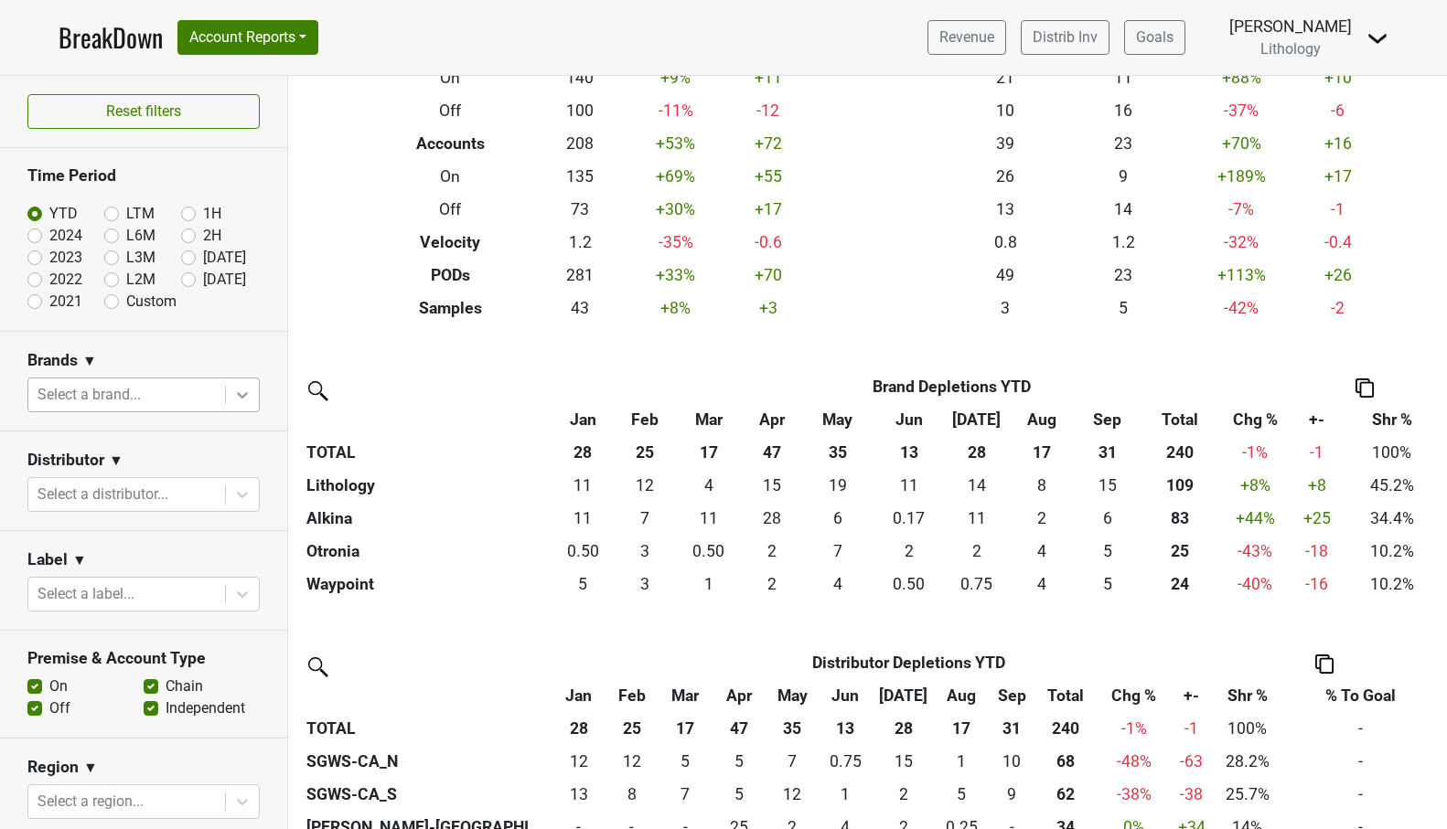
click at [240, 398] on icon at bounding box center [242, 395] width 18 height 18
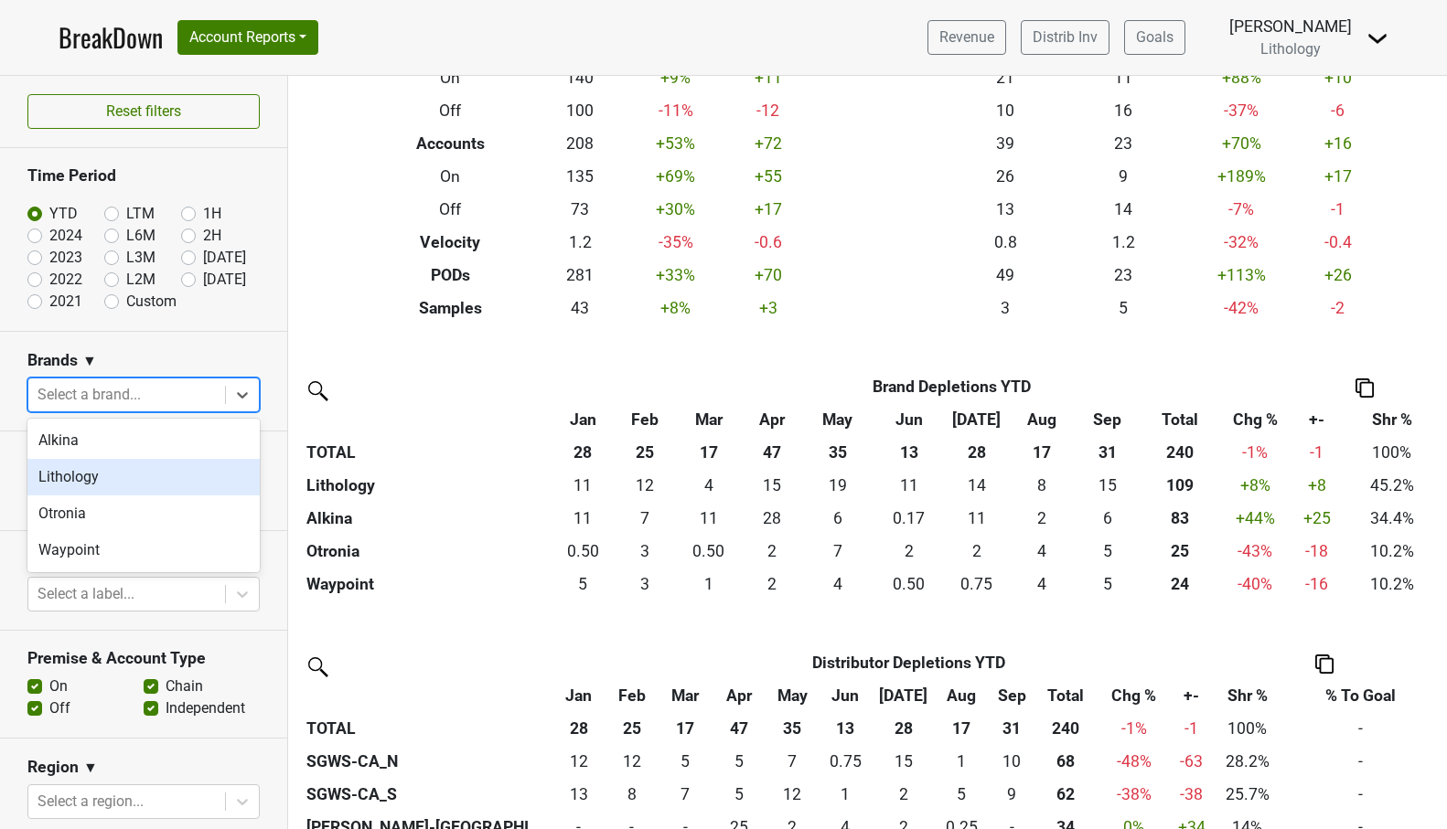
click at [176, 472] on div "Lithology" at bounding box center [143, 477] width 232 height 37
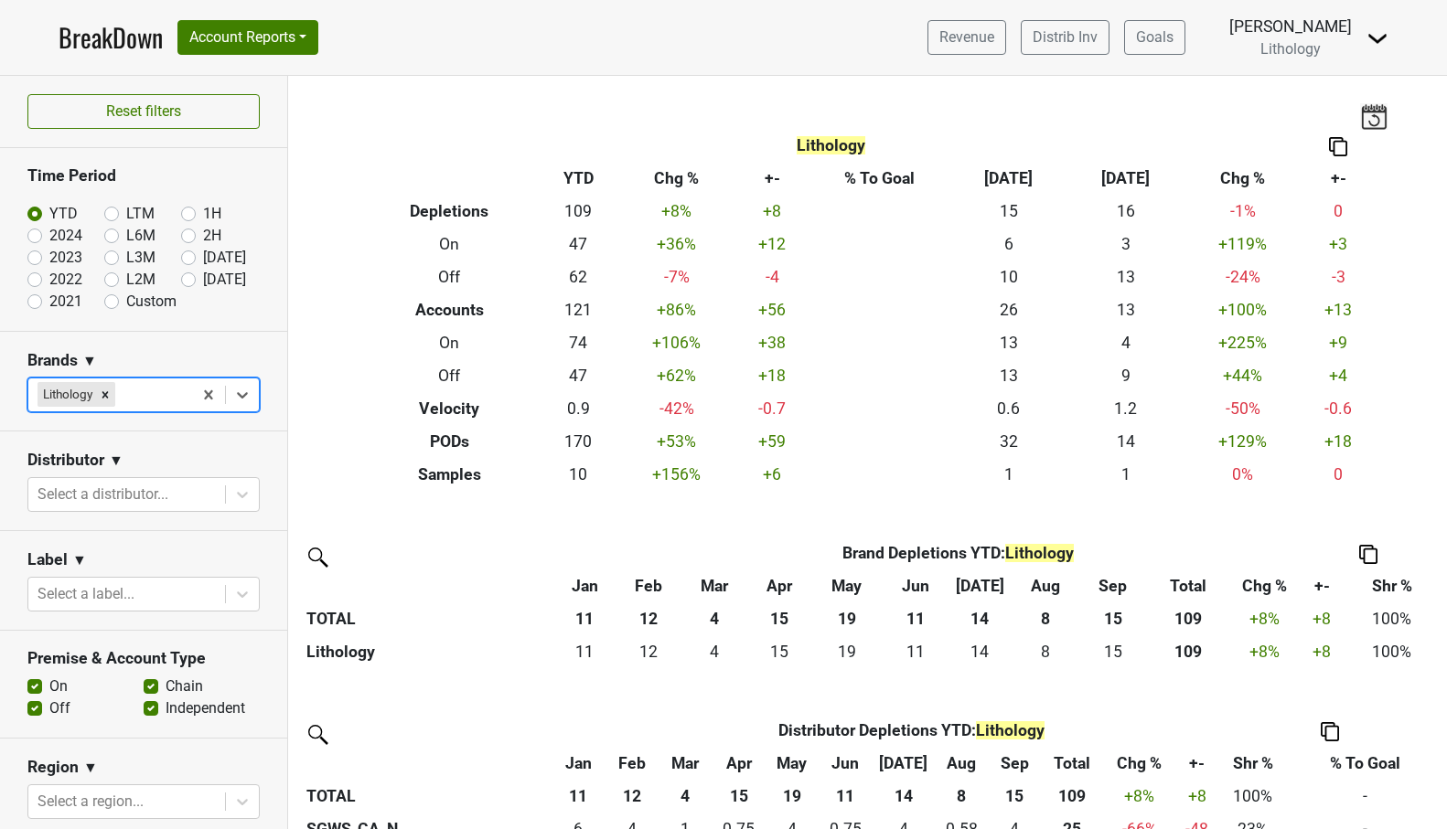
scroll to position [0, 0]
